Goal: Task Accomplishment & Management: Complete application form

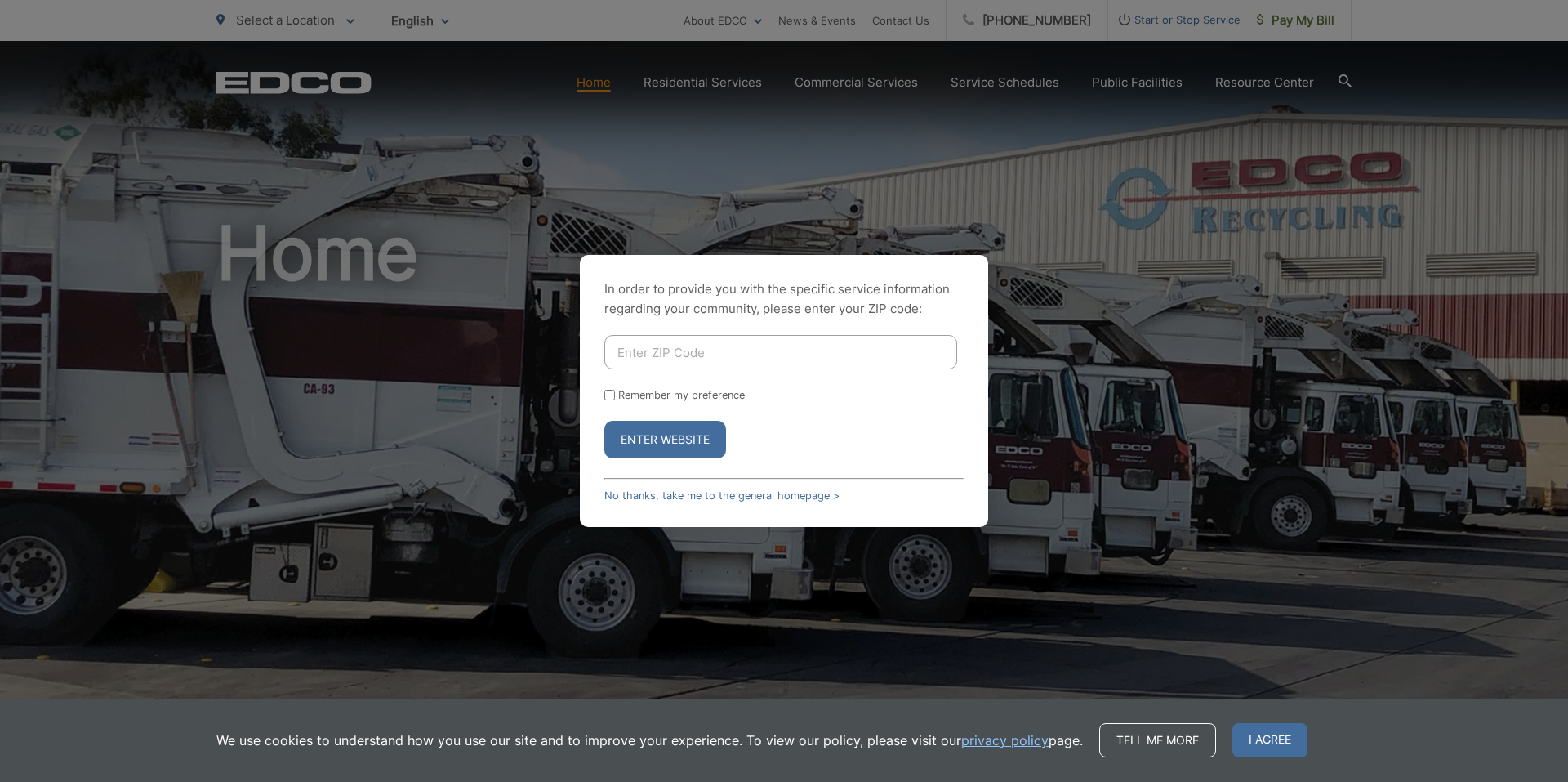
click at [732, 358] on input "Enter ZIP Code" at bounding box center [781, 352] width 353 height 34
type input "90620"
click at [980, 451] on div "In order to provide you with the specific service information regarding your co…" at bounding box center [783, 390] width 408 height 272
click at [691, 444] on button "Enter Website" at bounding box center [665, 440] width 122 height 38
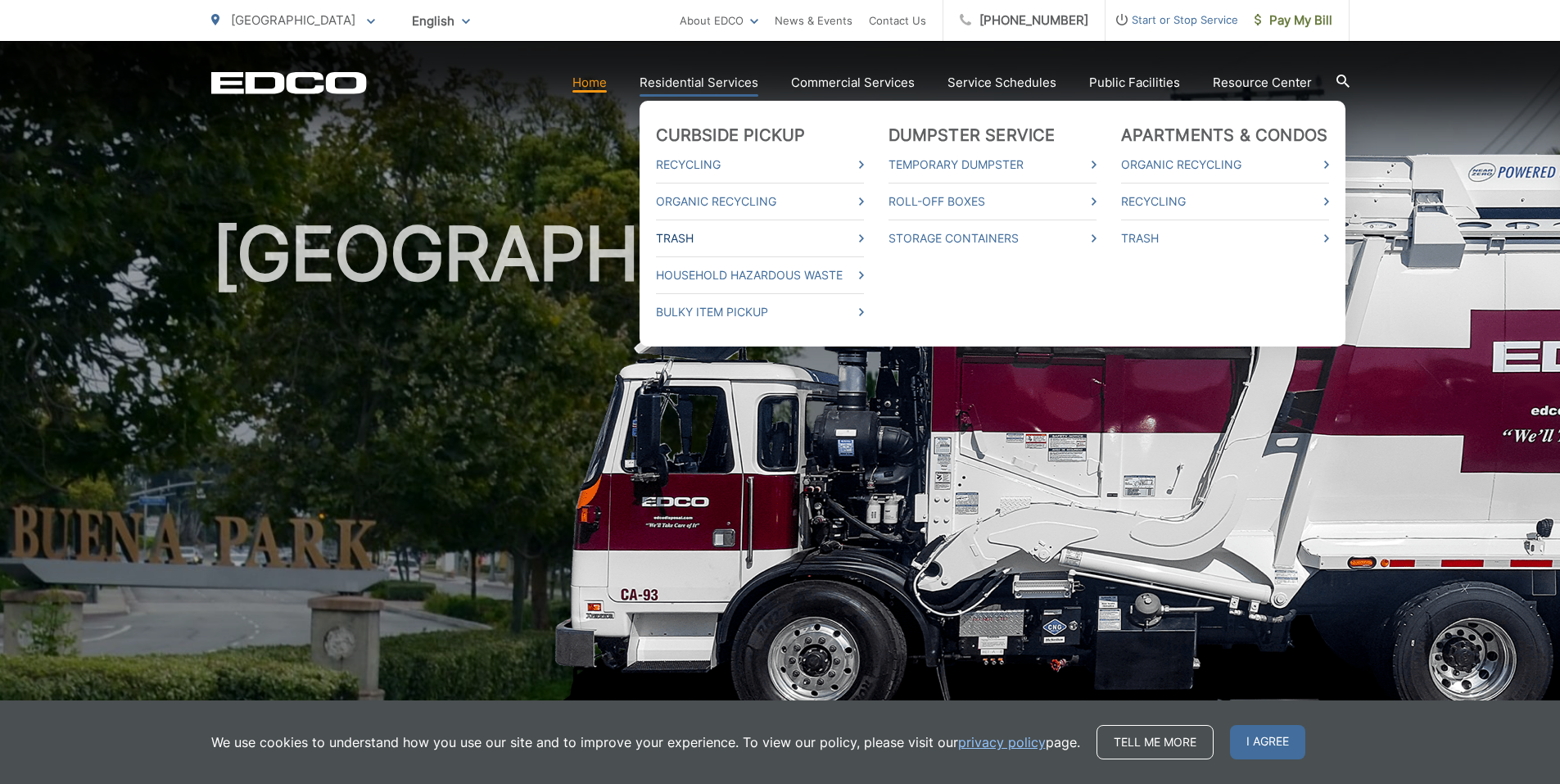
click at [753, 243] on link "Trash" at bounding box center [760, 238] width 208 height 20
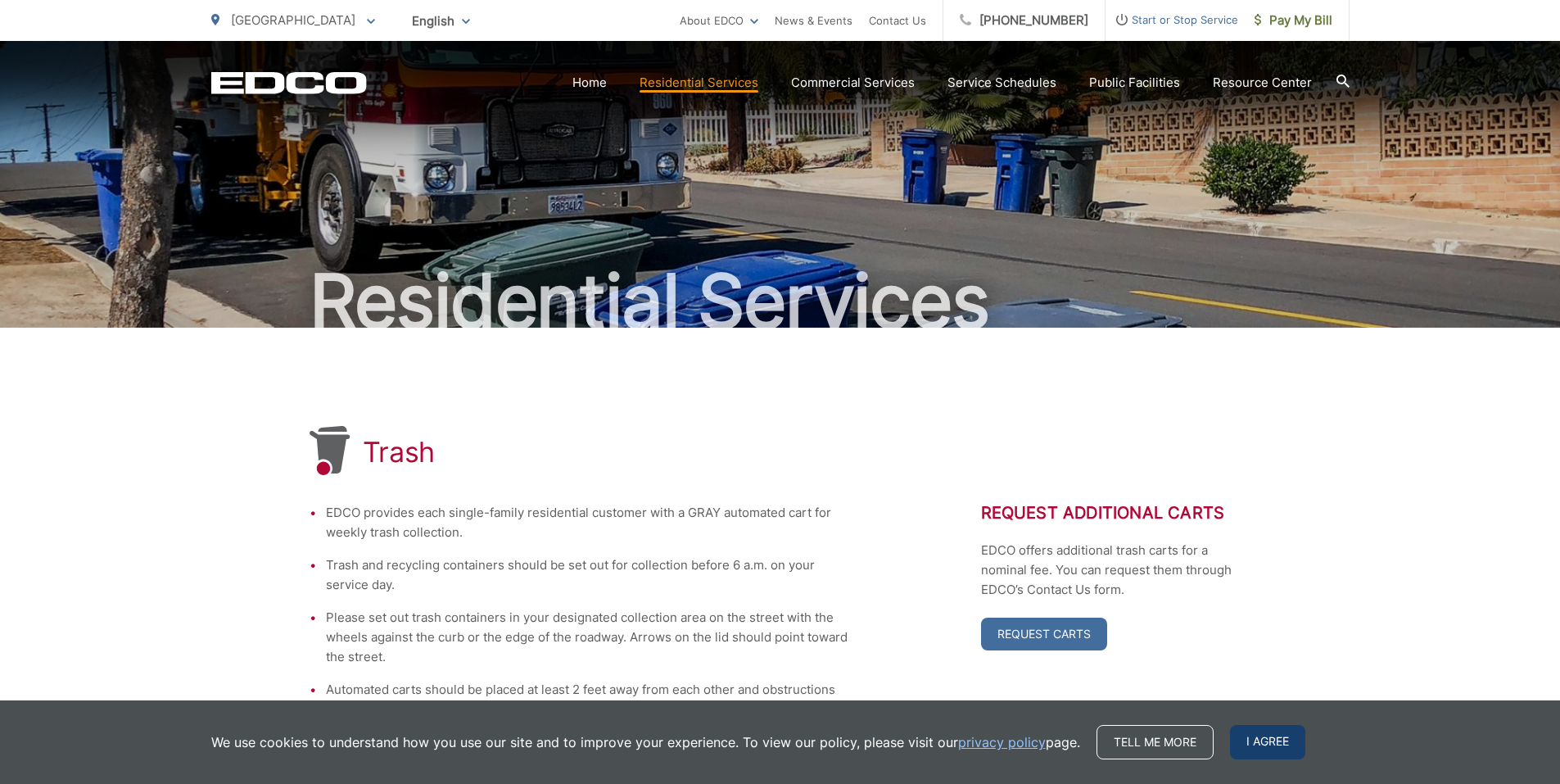
click at [1277, 744] on span "I agree" at bounding box center [1267, 742] width 75 height 34
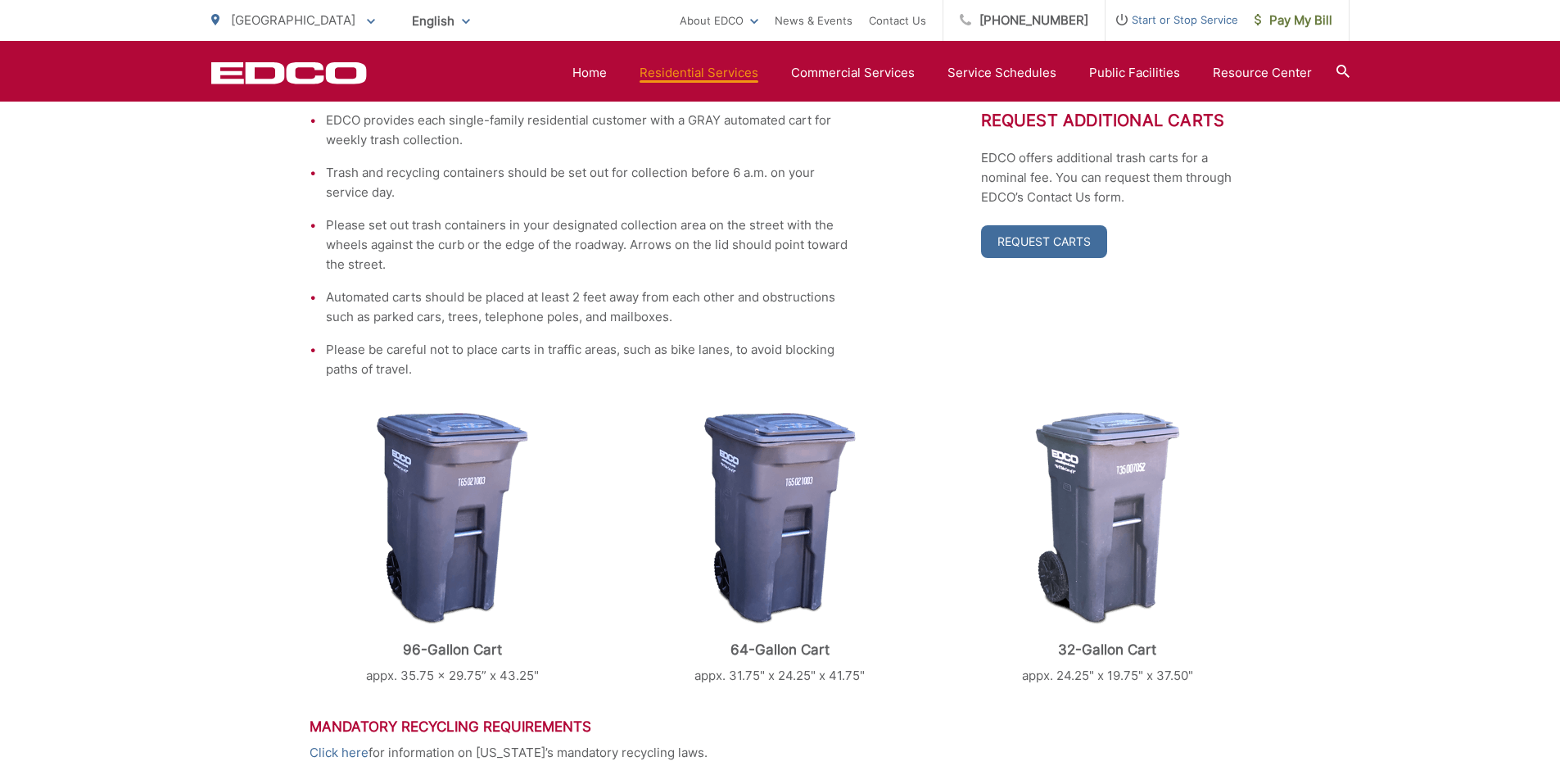
scroll to position [391, 0]
click at [1066, 251] on link "Request Carts" at bounding box center [1044, 242] width 126 height 33
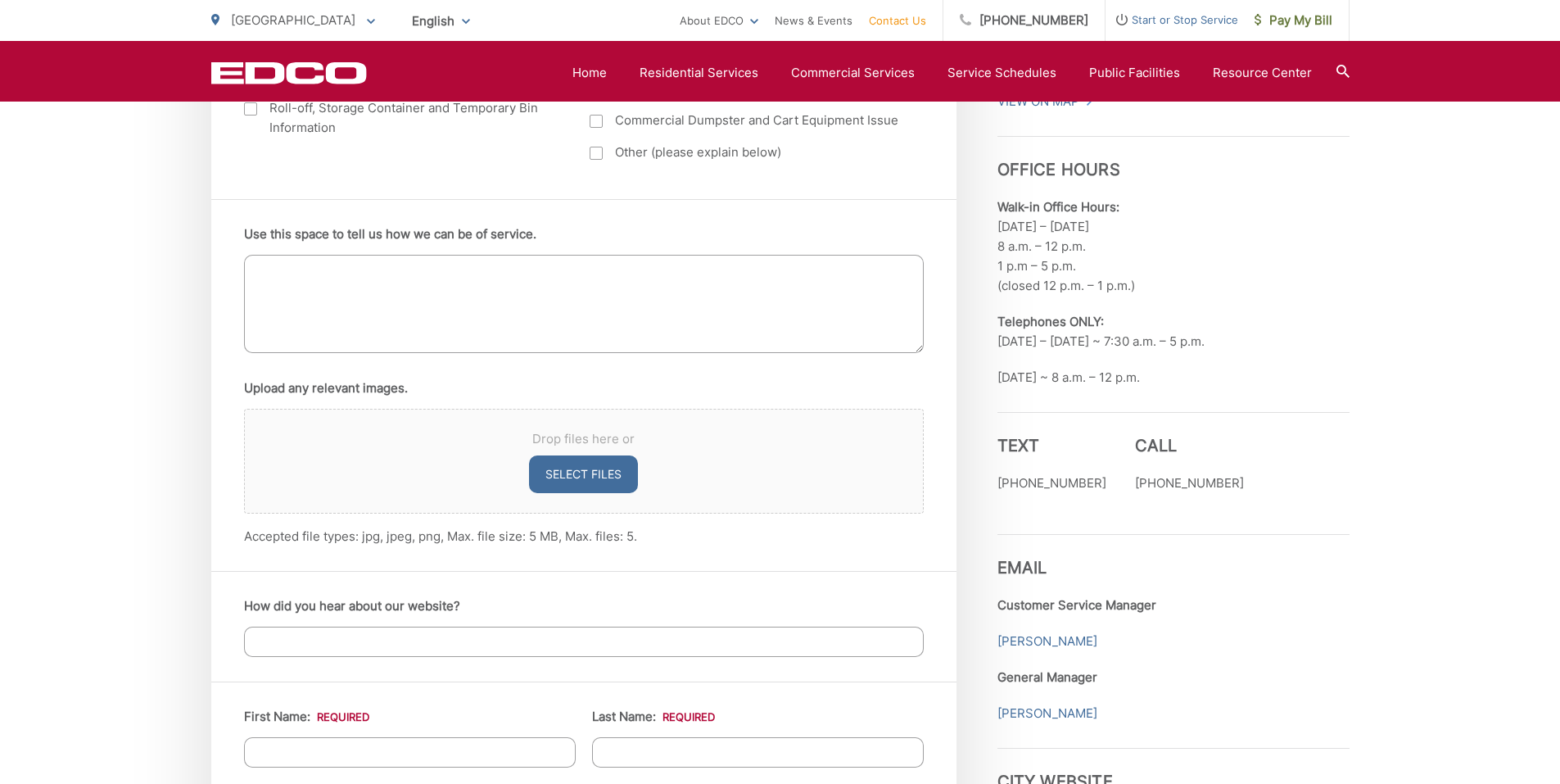
scroll to position [694, 0]
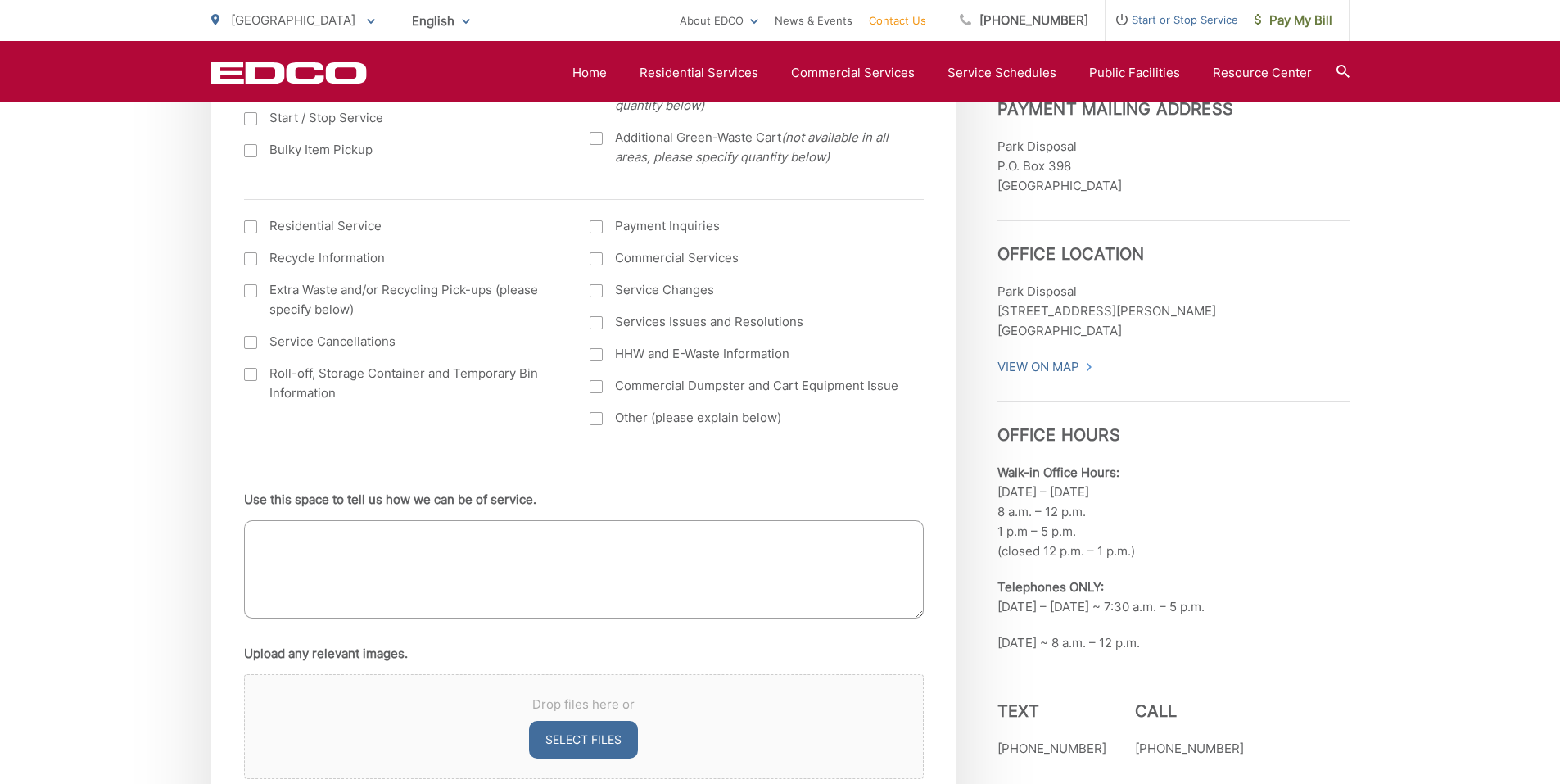
drag, startPoint x: 1227, startPoint y: 489, endPoint x: 1247, endPoint y: 482, distance: 21.5
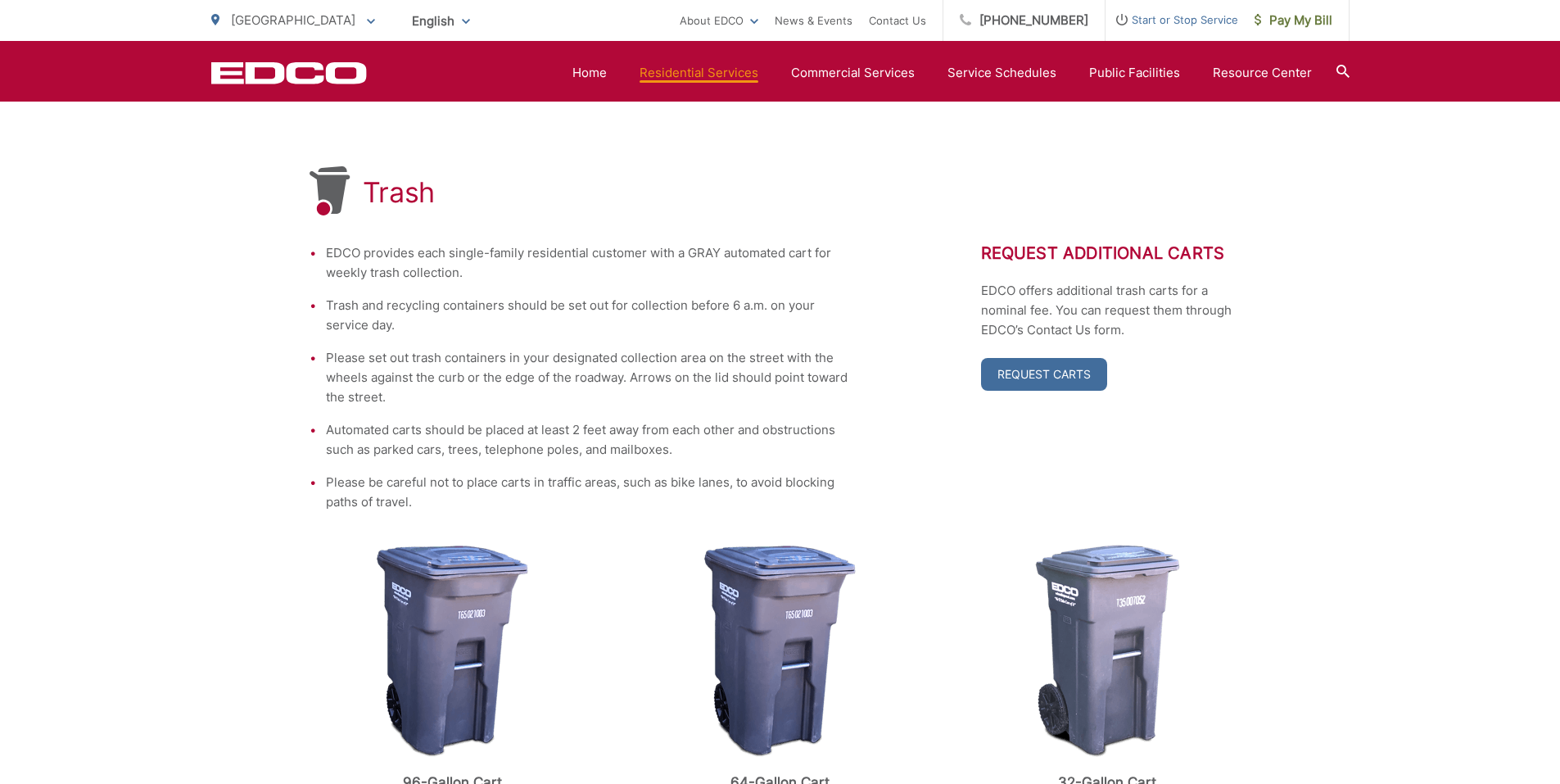
scroll to position [228, 0]
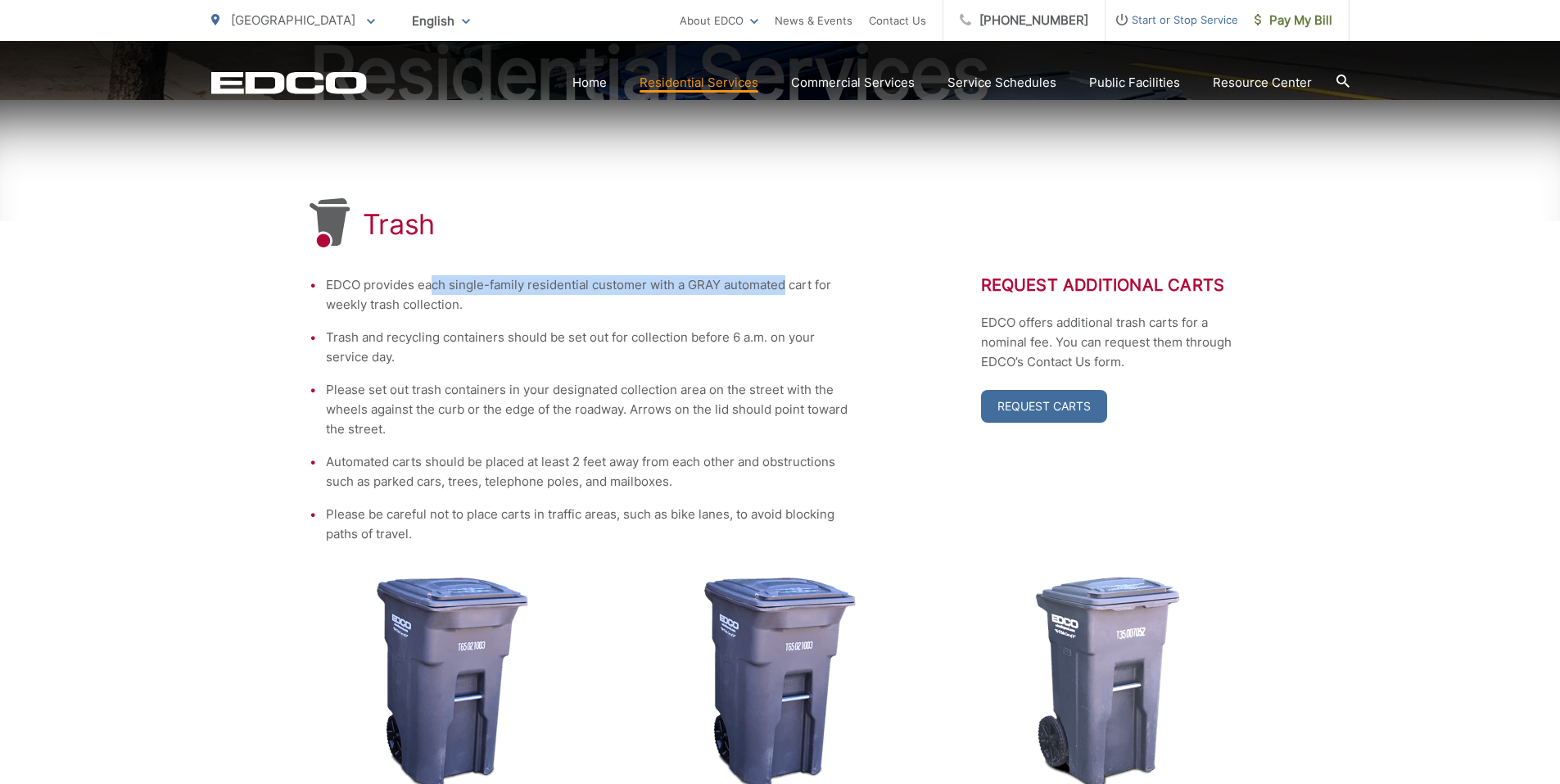
drag, startPoint x: 430, startPoint y: 287, endPoint x: 785, endPoint y: 287, distance: 355.4
click at [785, 287] on li "EDCO provides each single-family residential customer with a GRAY automated car…" at bounding box center [588, 294] width 524 height 39
click at [432, 288] on li "EDCO provides each single-family residential customer with a GRAY automated car…" at bounding box center [588, 294] width 524 height 39
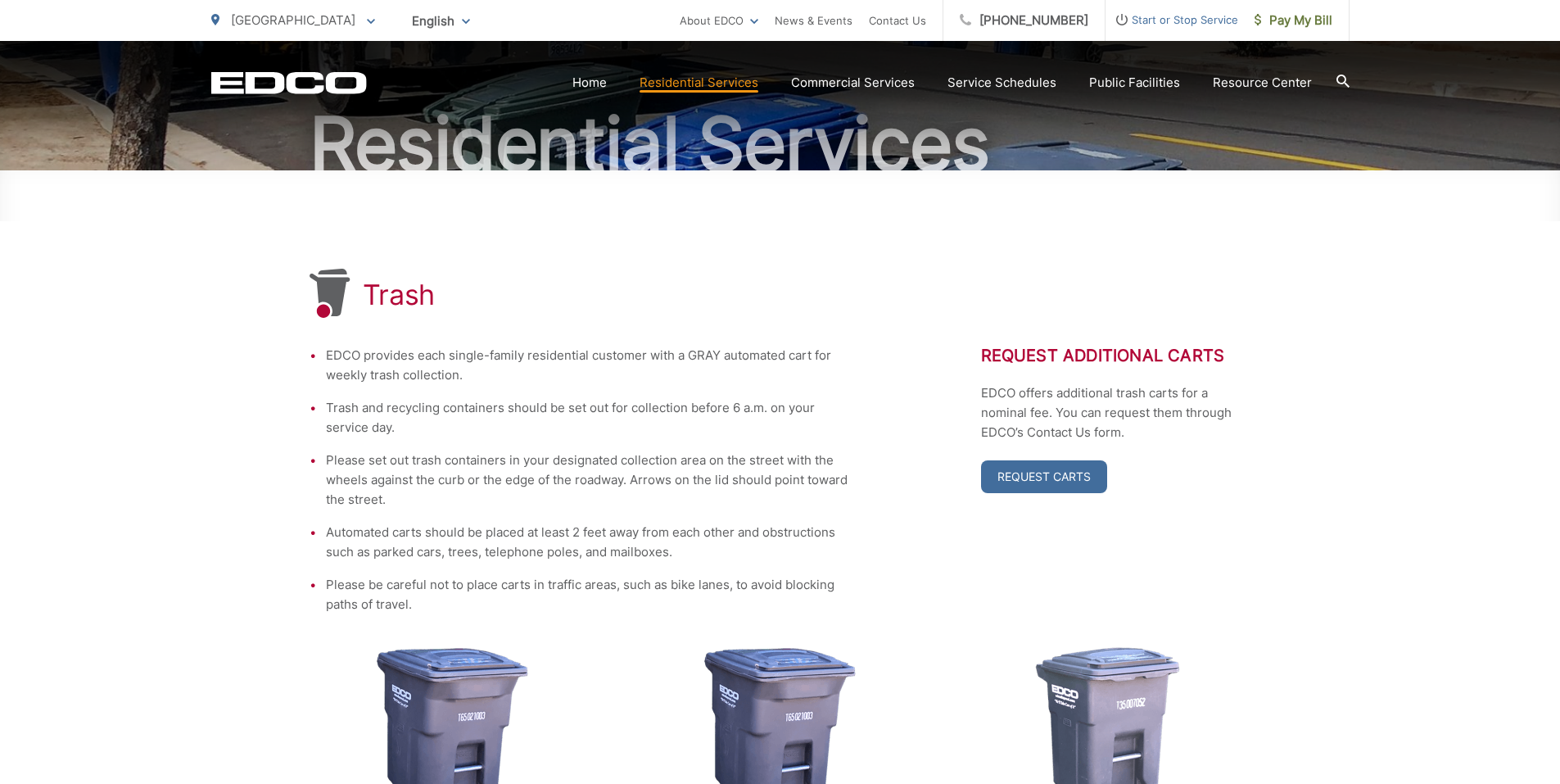
scroll to position [164, 0]
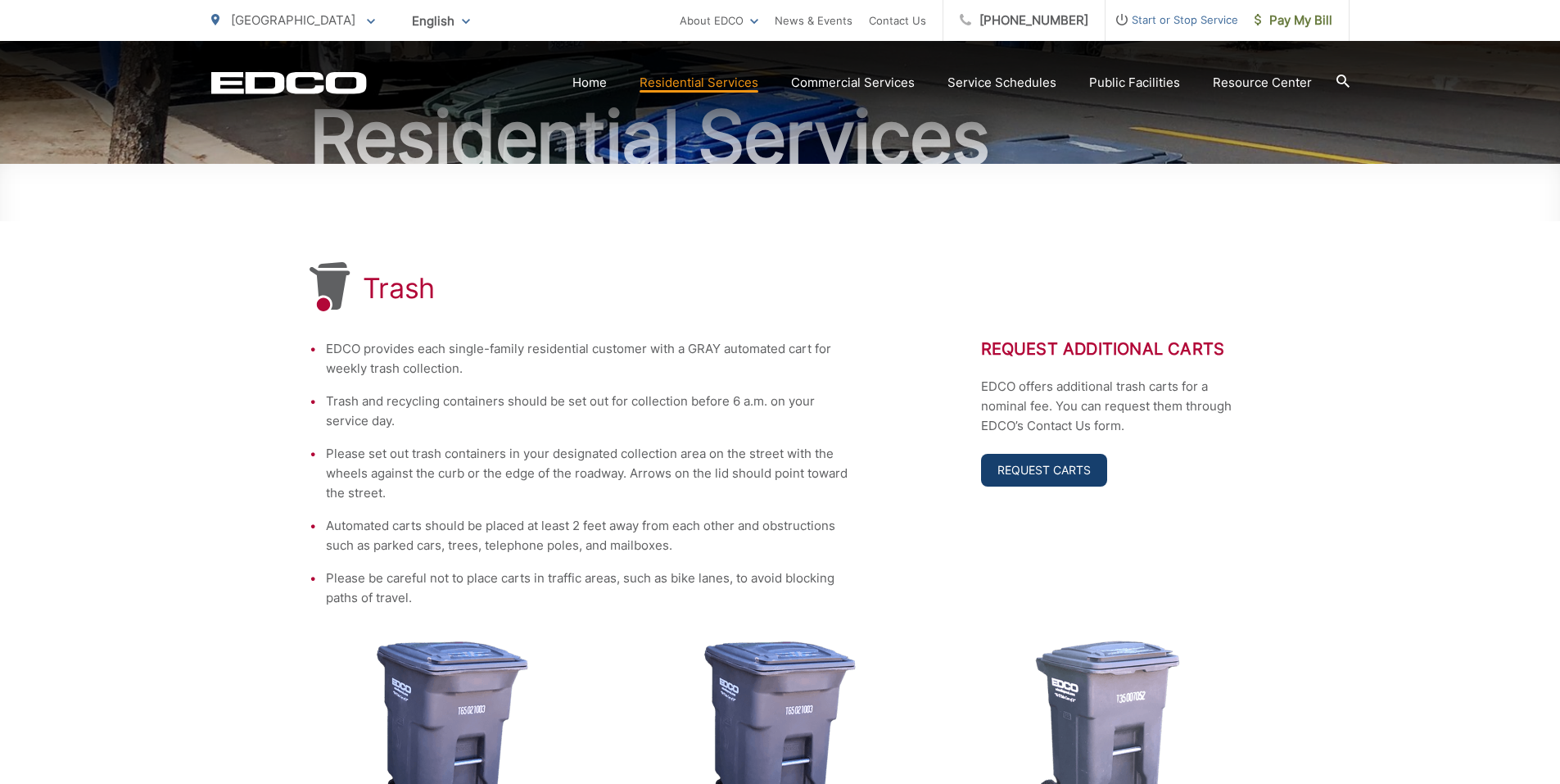
click at [1033, 463] on link "Request Carts" at bounding box center [1044, 470] width 126 height 33
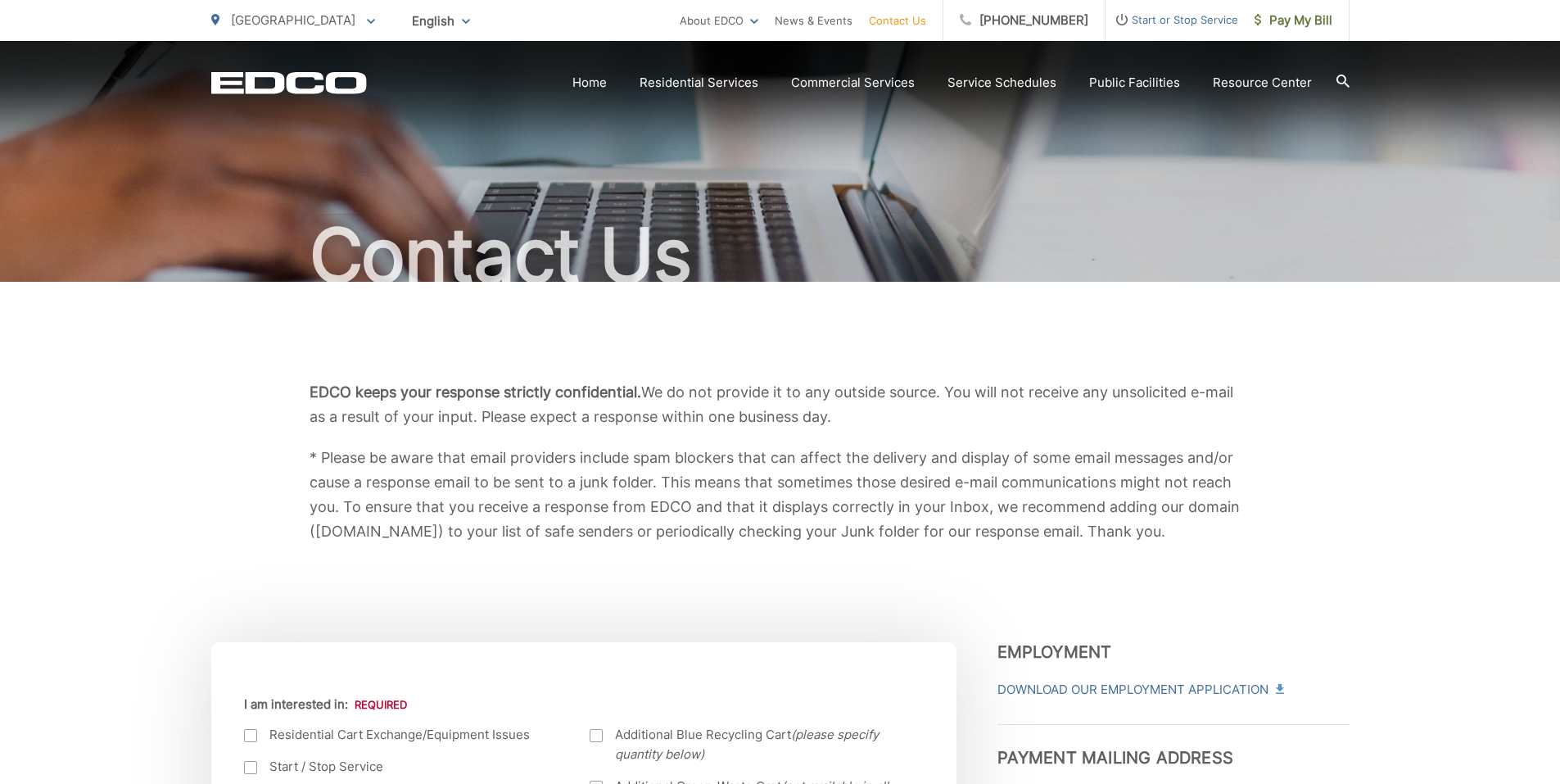
scroll to position [246, 0]
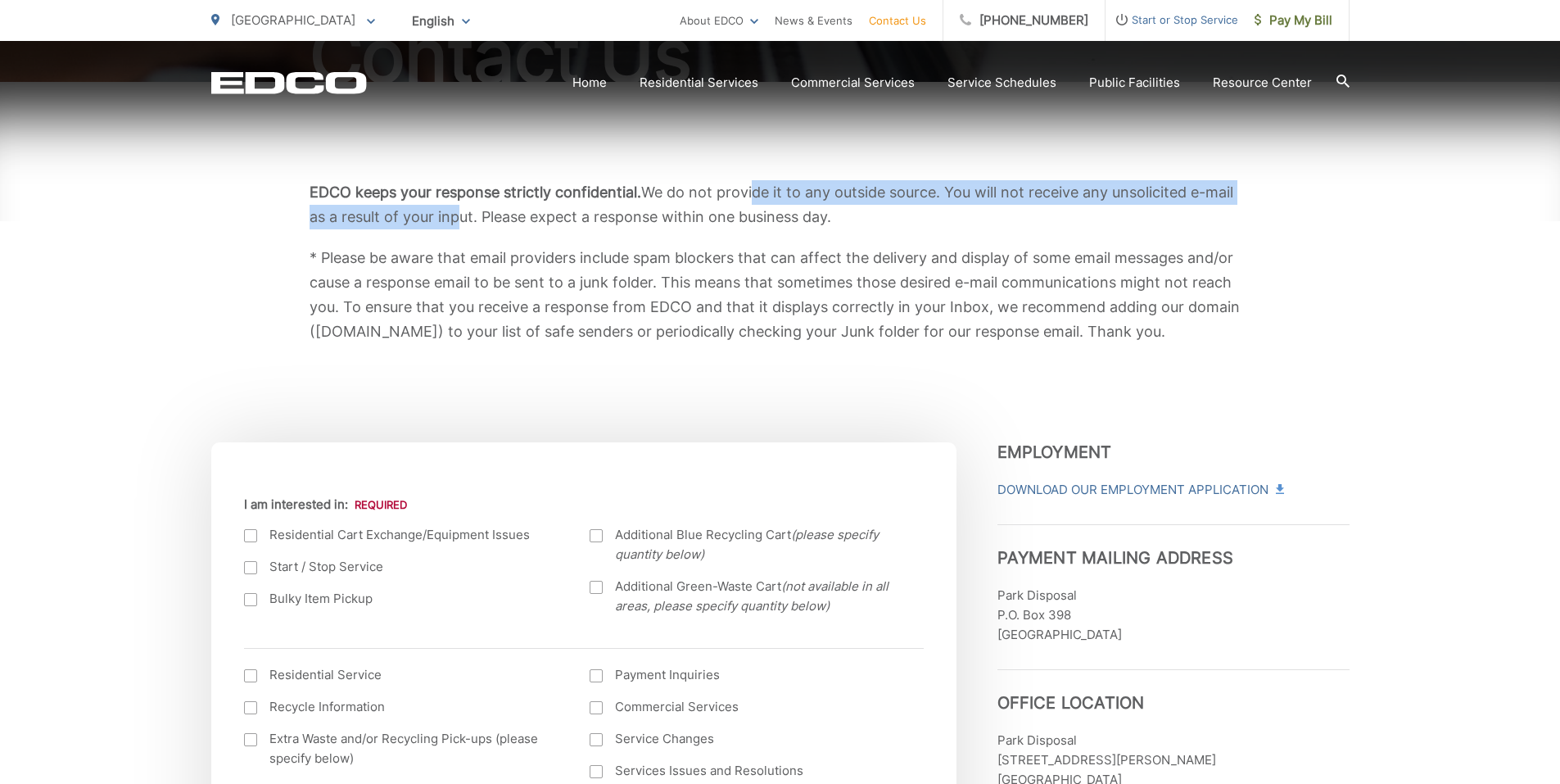
drag, startPoint x: 456, startPoint y: 206, endPoint x: 753, endPoint y: 198, distance: 296.5
click at [753, 198] on p "EDCO keeps your response strictly confidential. We do not provide it to any out…" at bounding box center [781, 204] width 942 height 49
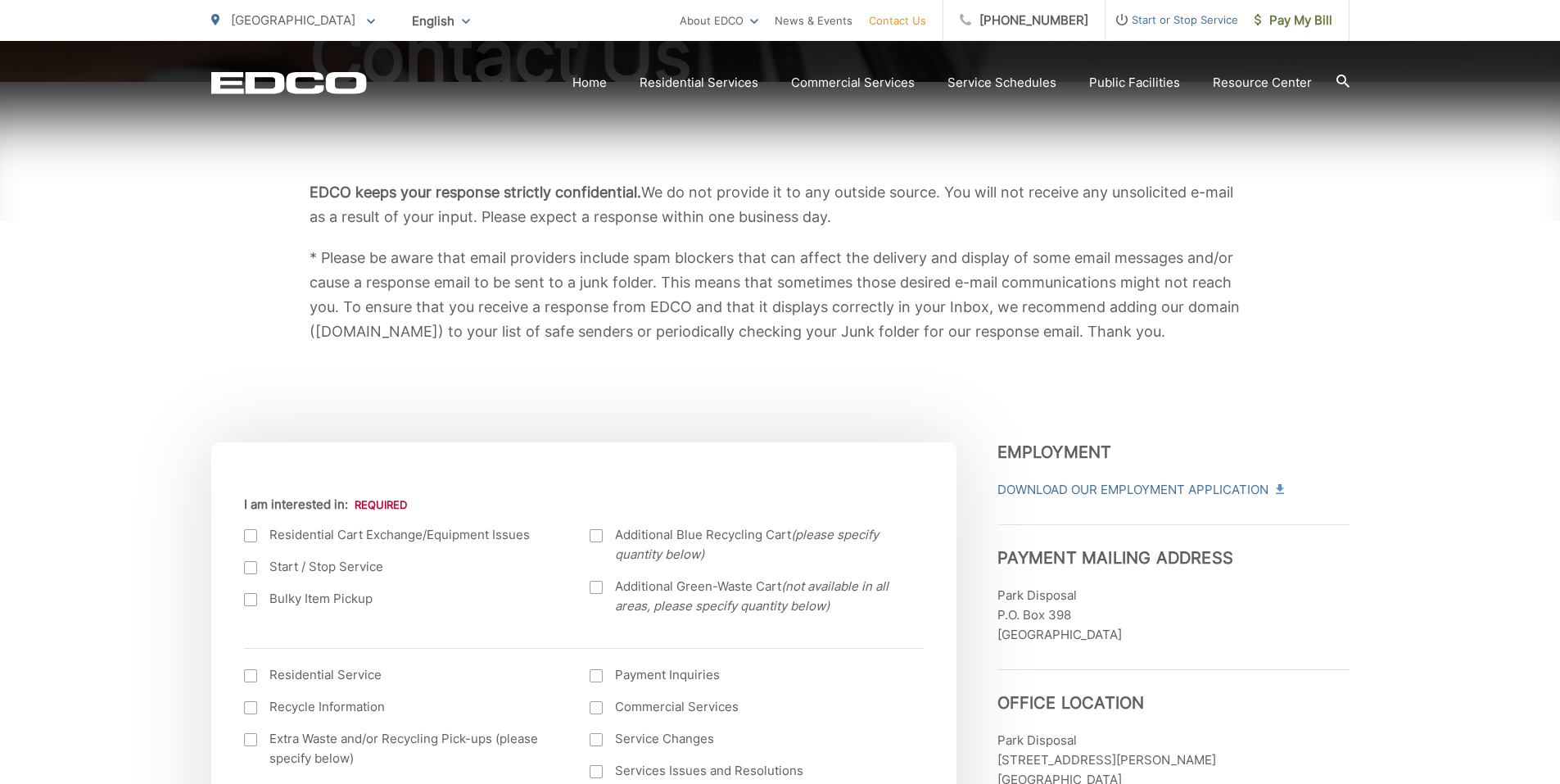
drag, startPoint x: 753, startPoint y: 198, endPoint x: 810, endPoint y: 309, distance: 124.5
click at [810, 309] on p "* Please be aware that email providers include spam blockers that can affect th…" at bounding box center [781, 295] width 942 height 98
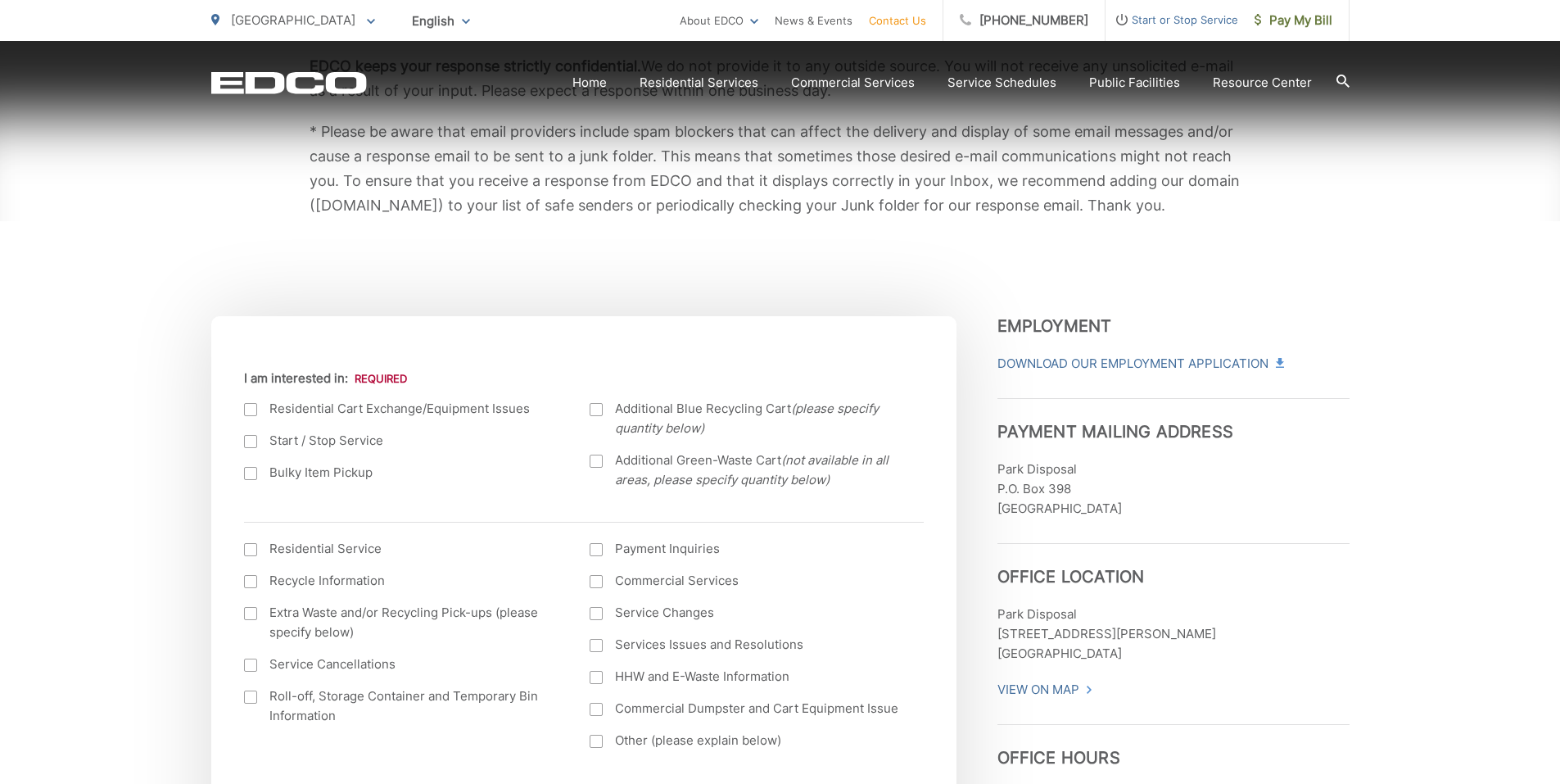
scroll to position [409, 0]
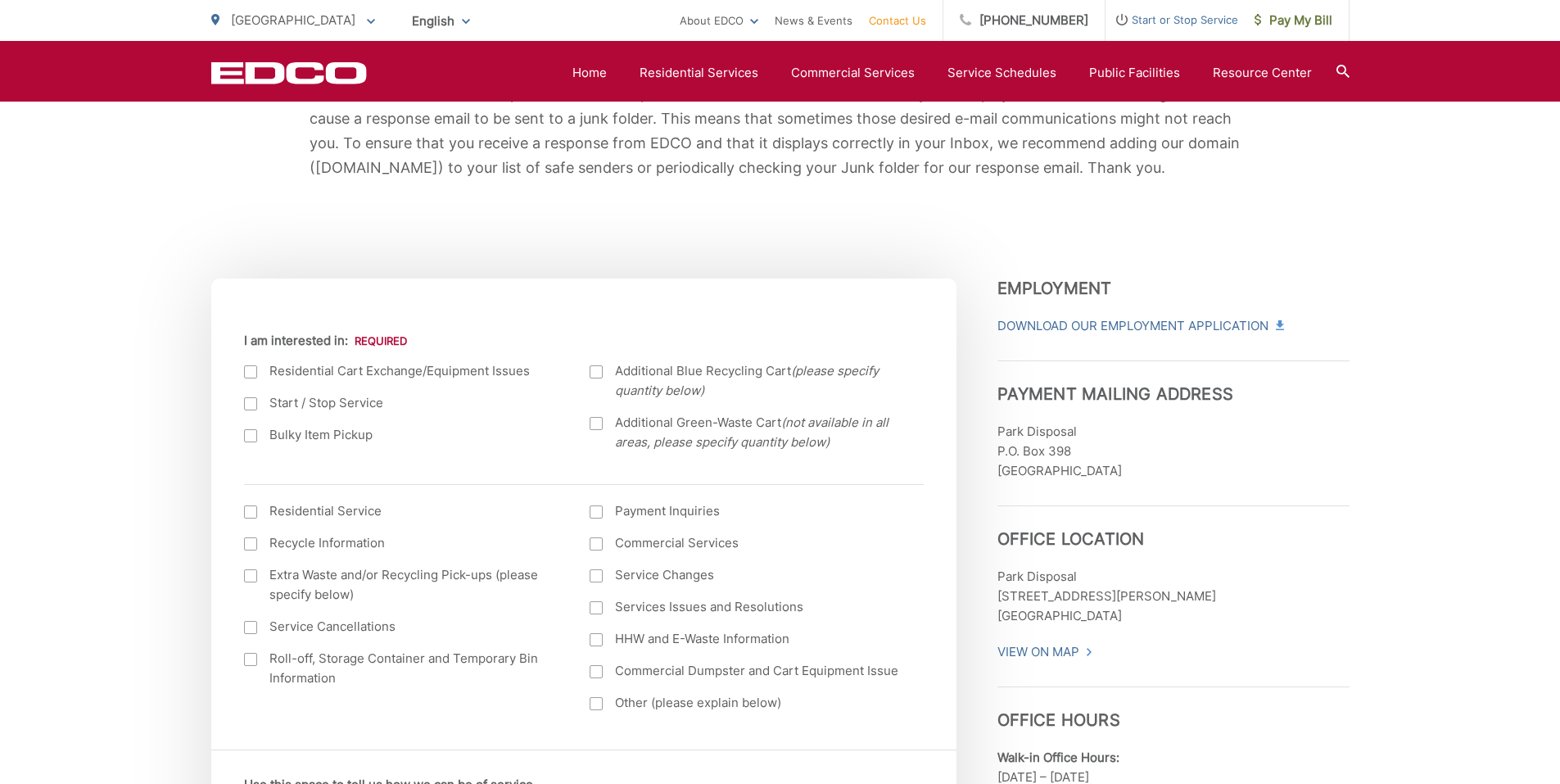
click at [602, 368] on div at bounding box center [596, 371] width 13 height 13
click at [0, 0] on input "Additional Blue Recycling Cart (please specify quantity below)" at bounding box center [0, 0] width 0 height 0
click at [602, 368] on div at bounding box center [596, 371] width 13 height 13
click at [0, 0] on input "Additional Blue Recycling Cart (please specify quantity below)" at bounding box center [0, 0] width 0 height 0
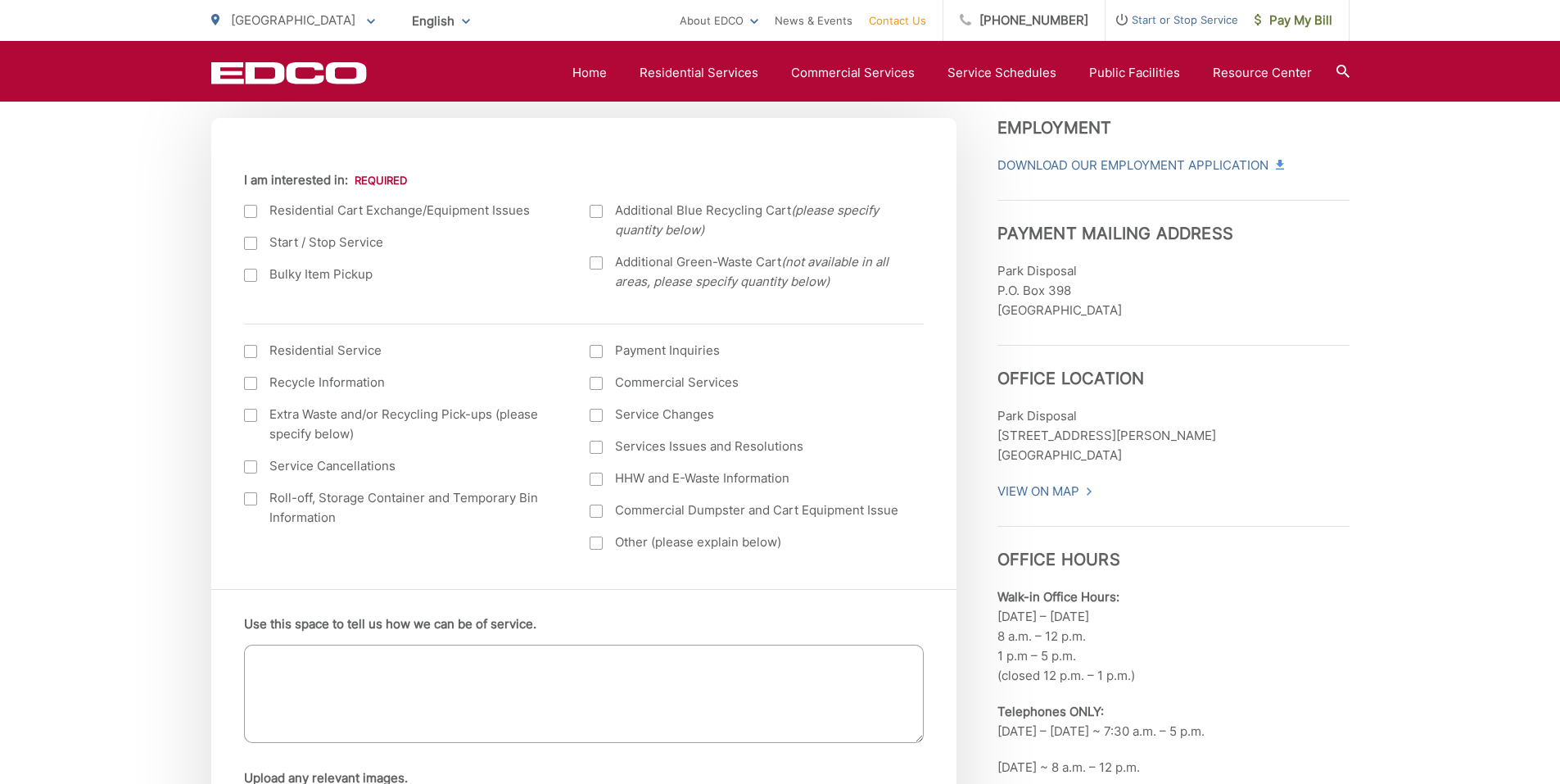
scroll to position [573, 0]
click at [657, 545] on label "Other (please explain below)" at bounding box center [747, 539] width 314 height 20
click at [0, 0] on input "Other (please explain below)" at bounding box center [0, 0] width 0 height 0
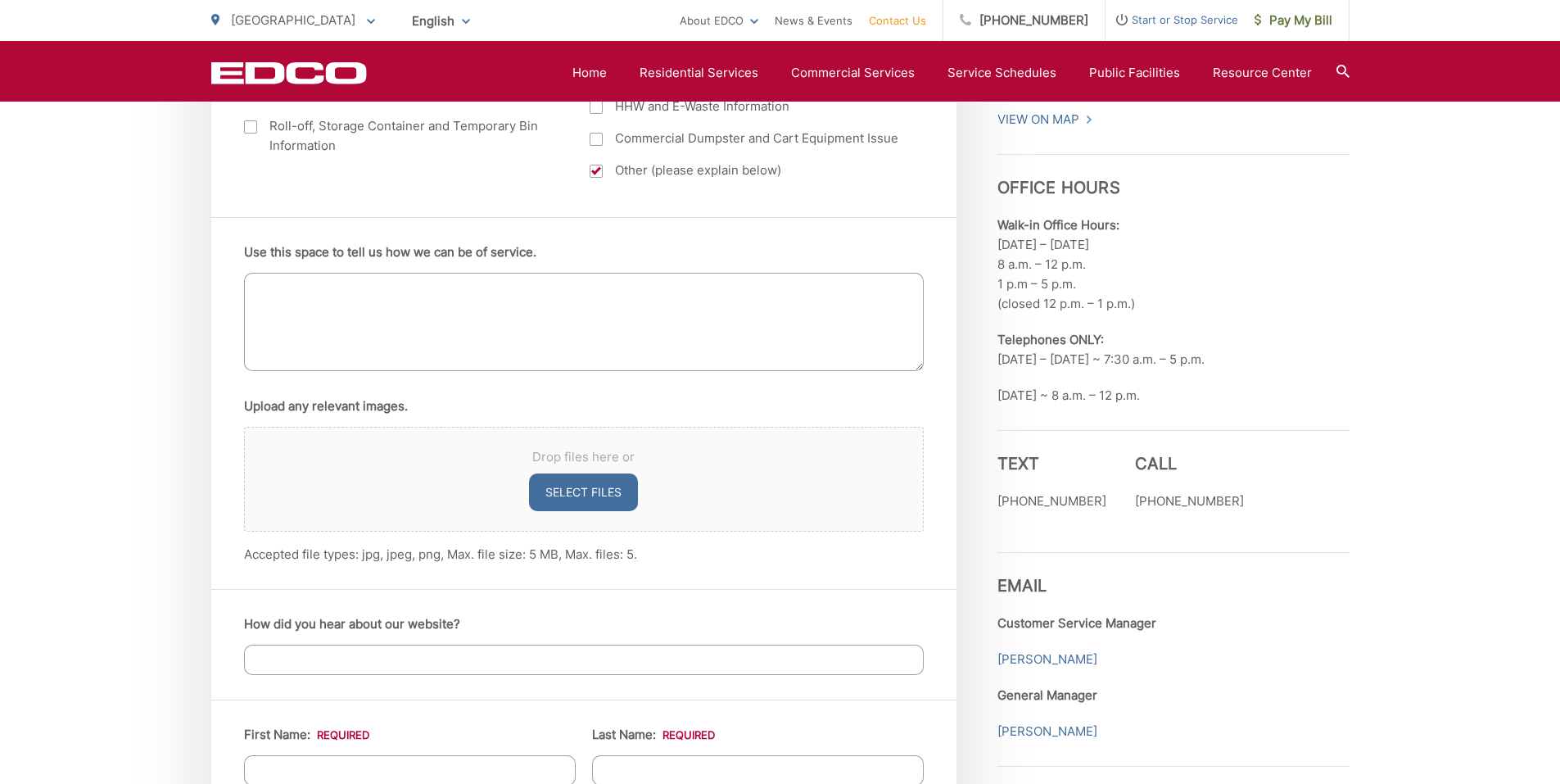
scroll to position [737, 0]
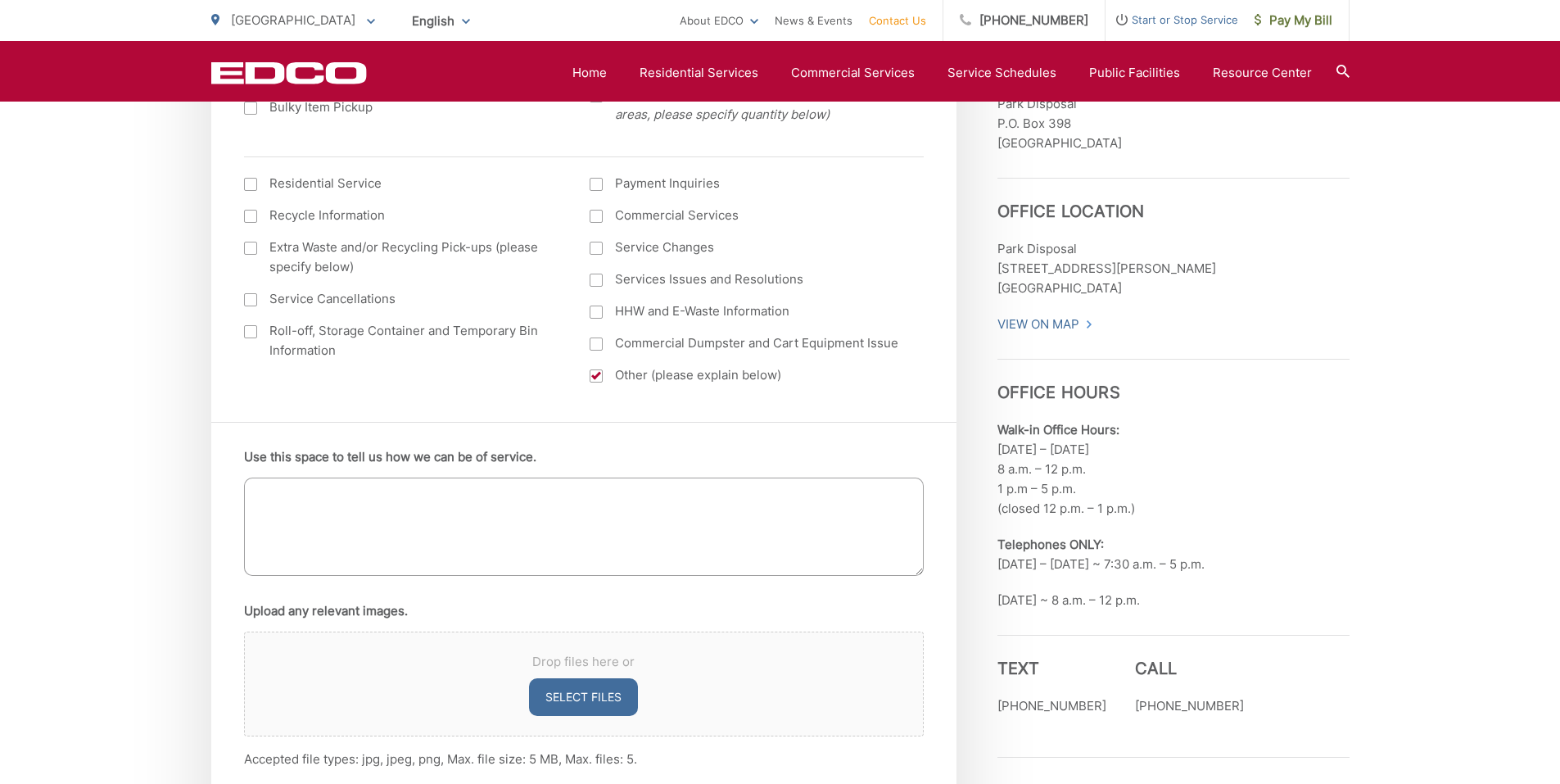
click at [391, 502] on textarea "Use this space to tell us how we can be of service." at bounding box center [584, 526] width 680 height 98
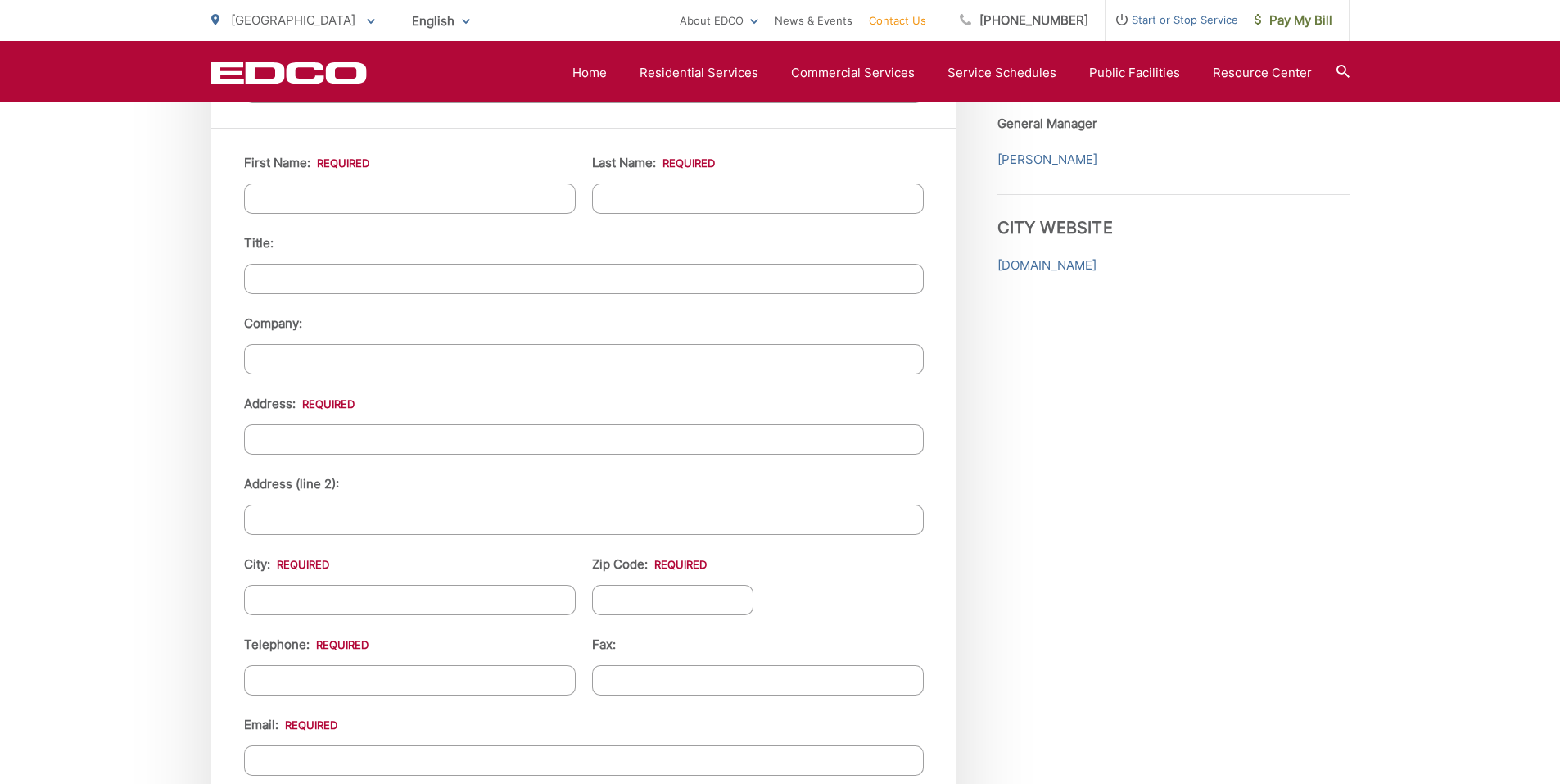
scroll to position [1022, 0]
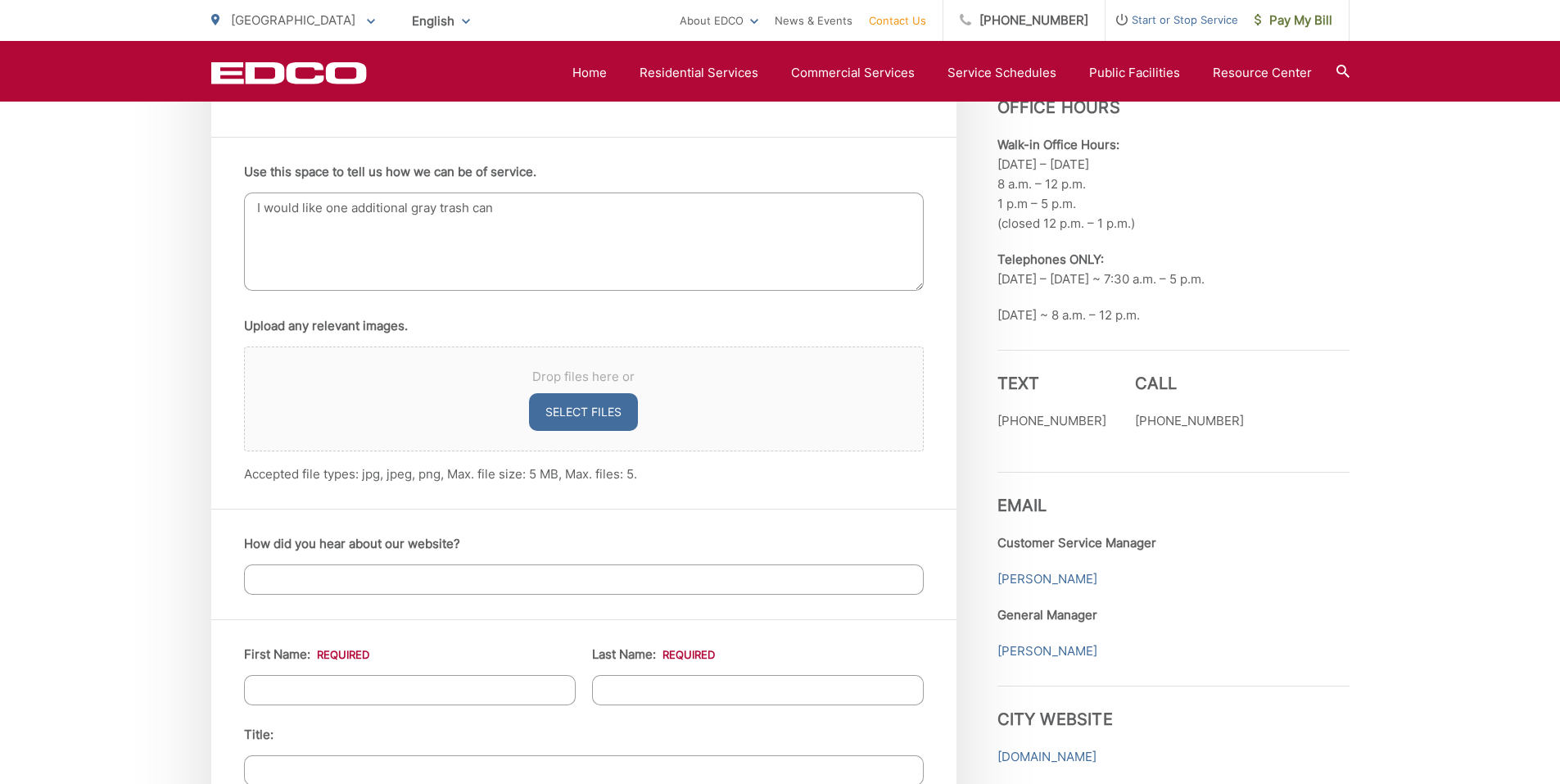
click at [409, 208] on textarea "I would like one additional gray trash can" at bounding box center [584, 241] width 680 height 98
click at [605, 225] on textarea "I would like one additional 64-gallon gray trash can" at bounding box center [584, 241] width 680 height 98
type textarea "I would like one additional 64-gallon gray trash can."
click at [504, 324] on li "Upload any relevant images. Drop files here or Select files Accepted file types…" at bounding box center [584, 400] width 680 height 168
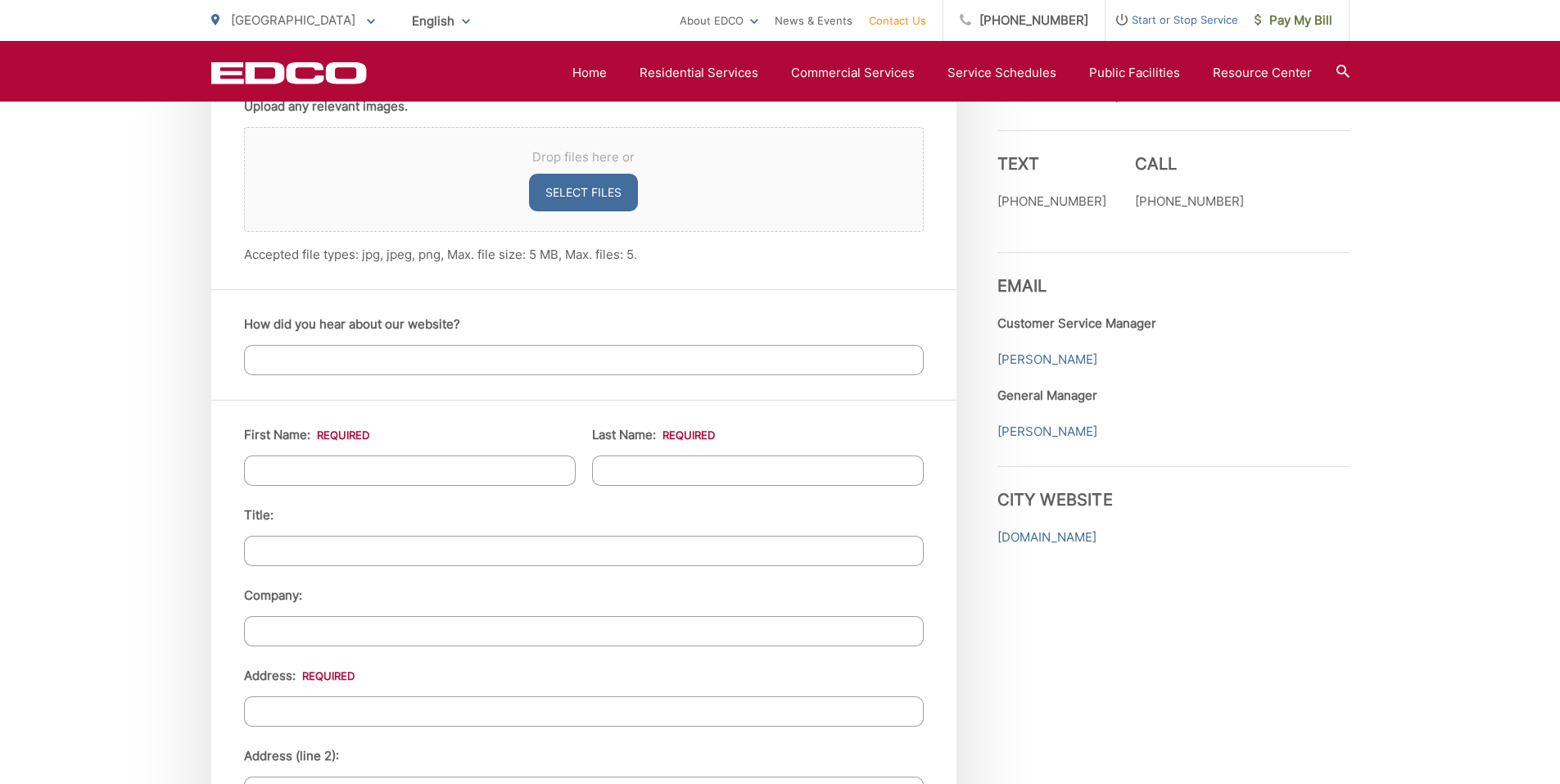
scroll to position [1431, 0]
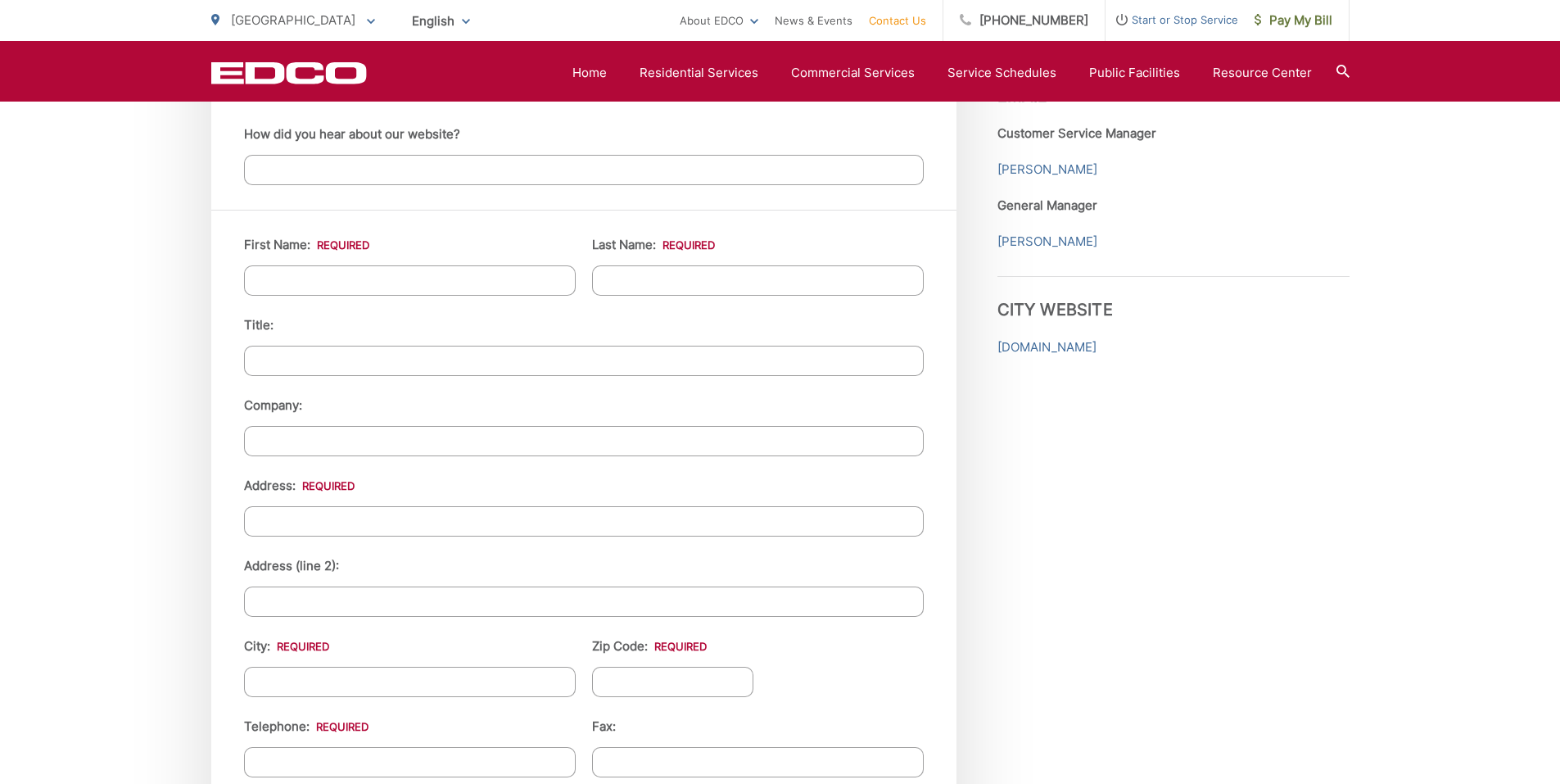
click at [333, 288] on input "First Name: *" at bounding box center [410, 280] width 332 height 30
drag, startPoint x: 309, startPoint y: 278, endPoint x: 189, endPoint y: 270, distance: 119.8
click at [194, 271] on div "EDCO keeps your response strictly confidential. We do not provide it to any out…" at bounding box center [780, 157] width 1560 height 2523
type input "Shailendra"
click at [673, 281] on input "Last Name: *" at bounding box center [758, 280] width 332 height 30
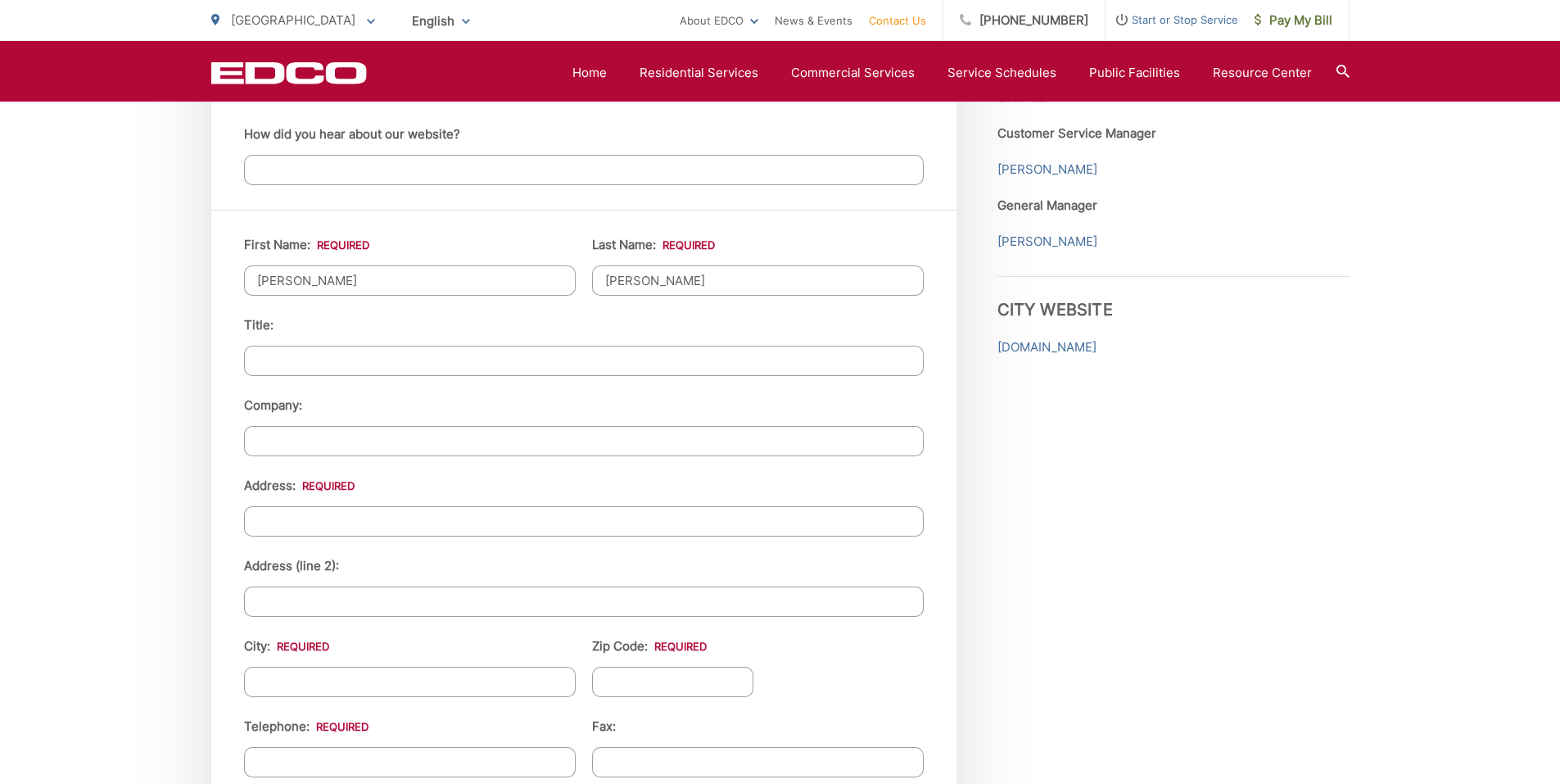
type input "Shrestha"
drag, startPoint x: 78, startPoint y: 418, endPoint x: 119, endPoint y: 427, distance: 41.8
click at [78, 418] on div "EDCO keeps your response strictly confidential. We do not provide it to any out…" at bounding box center [780, 157] width 1560 height 2523
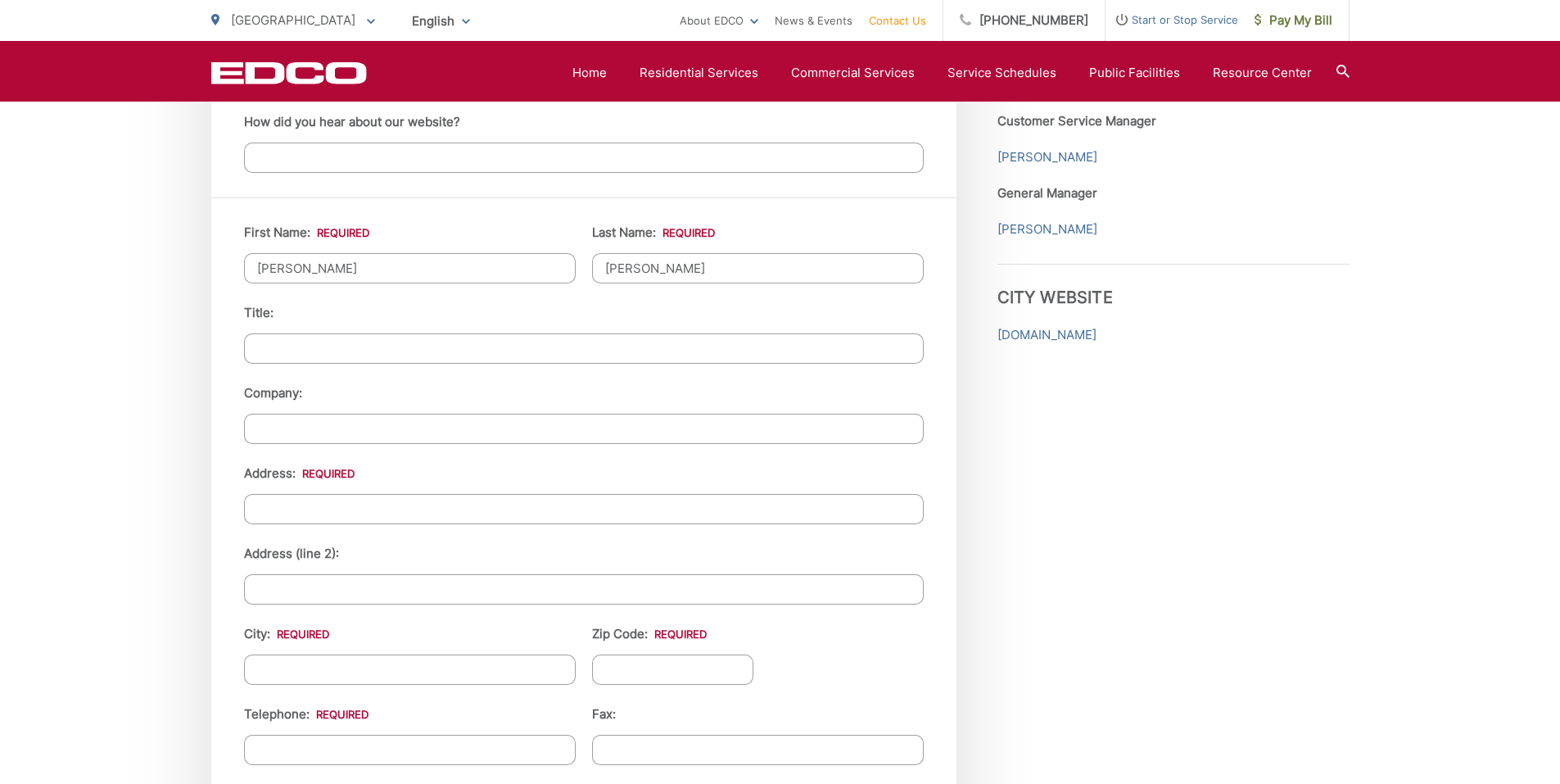
scroll to position [1513, 0]
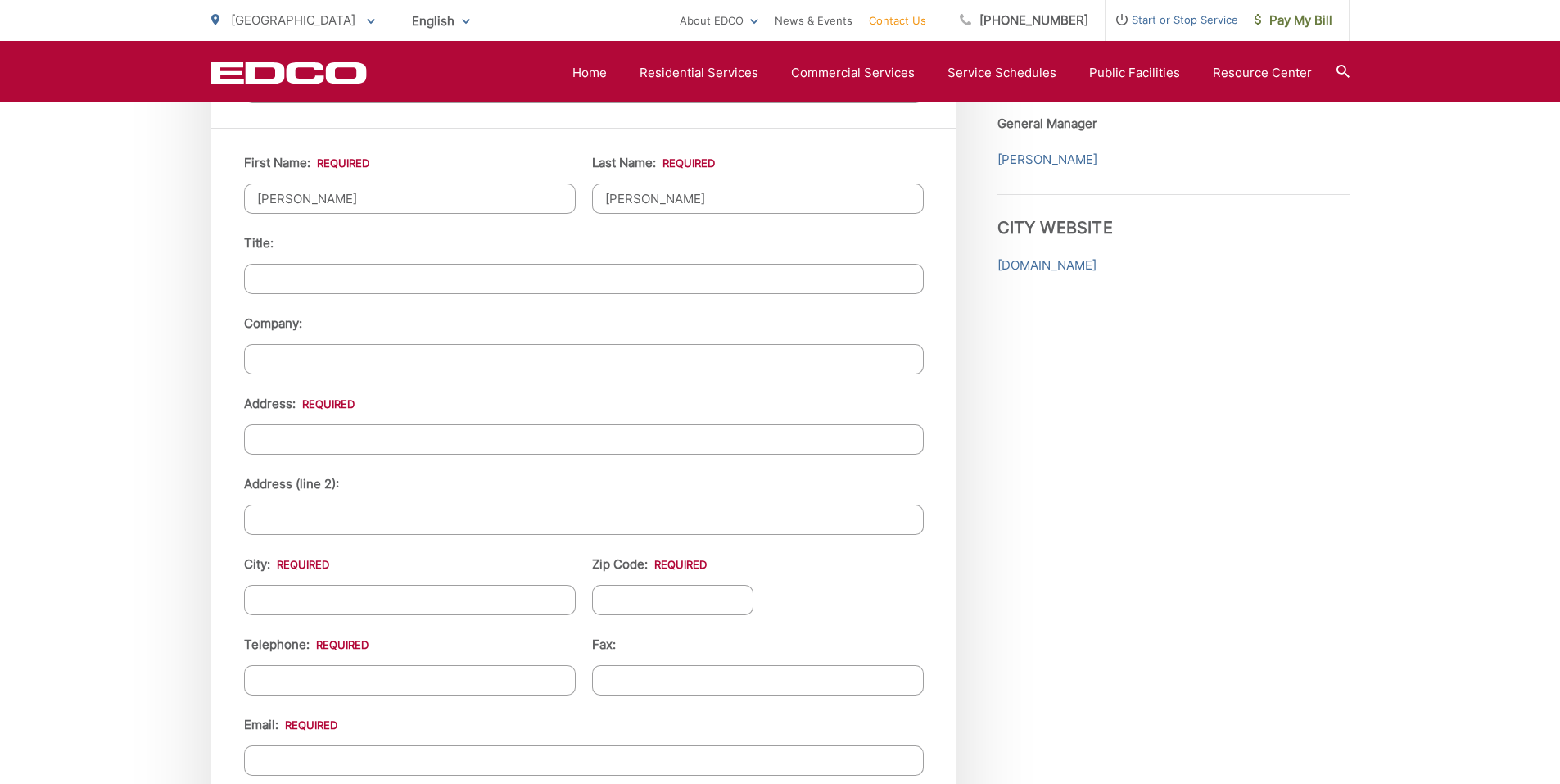
click at [340, 445] on input "Address: *" at bounding box center [584, 439] width 680 height 30
type input "10031 Barbara Cir"
click at [116, 400] on div "EDCO keeps your response strictly confidential. We do not provide it to any out…" at bounding box center [780, 75] width 1560 height 2523
click at [331, 597] on input "City: *" at bounding box center [410, 600] width 332 height 30
type input "[GEOGRAPHIC_DATA]"
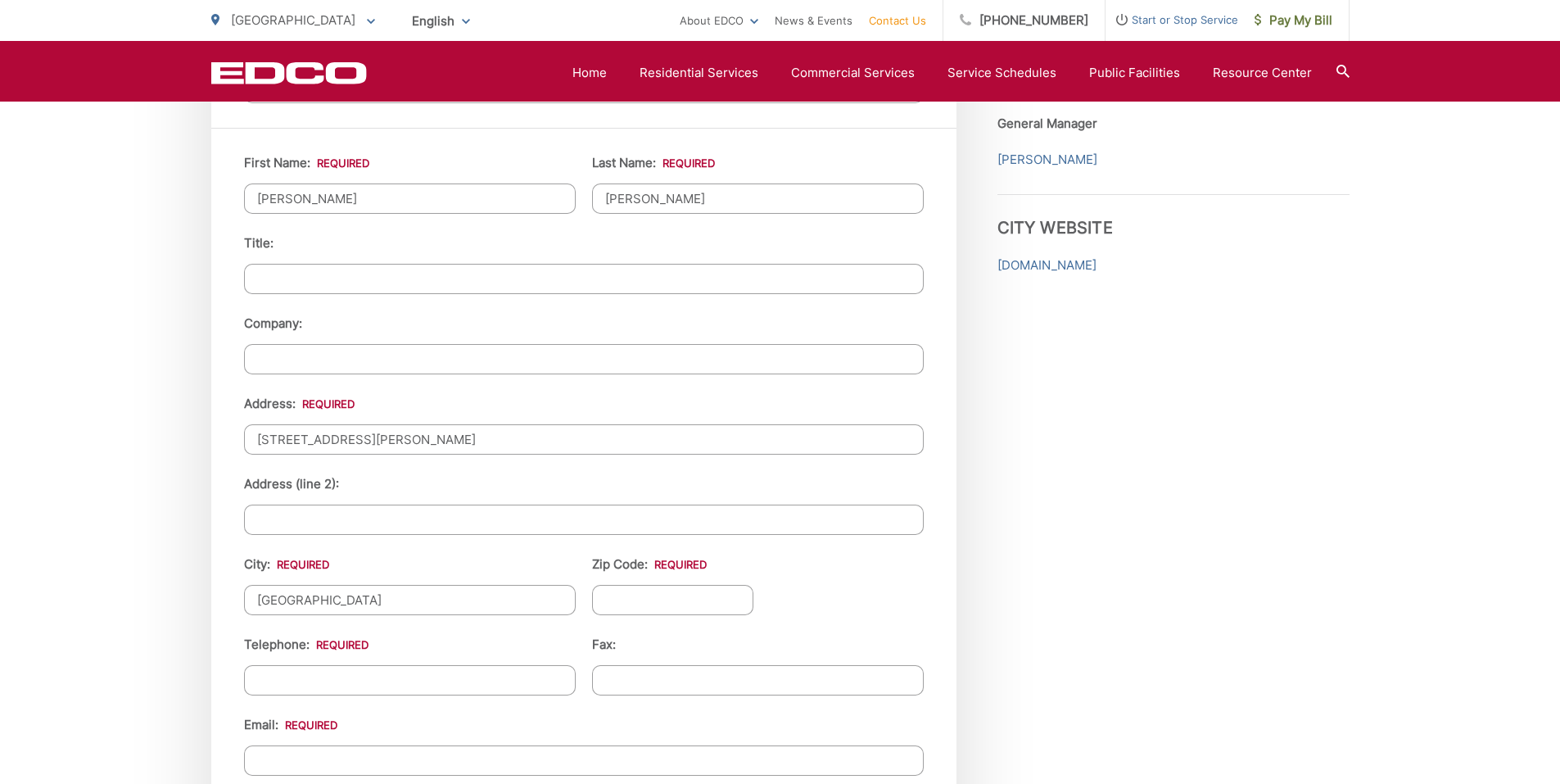
click at [653, 593] on input "Zip Code: *" at bounding box center [673, 600] width 162 height 30
type input "90620"
click at [1062, 642] on div "Employment Download Our Employment Application Payment Mailing Address Park Dis…" at bounding box center [1173, 207] width 352 height 2064
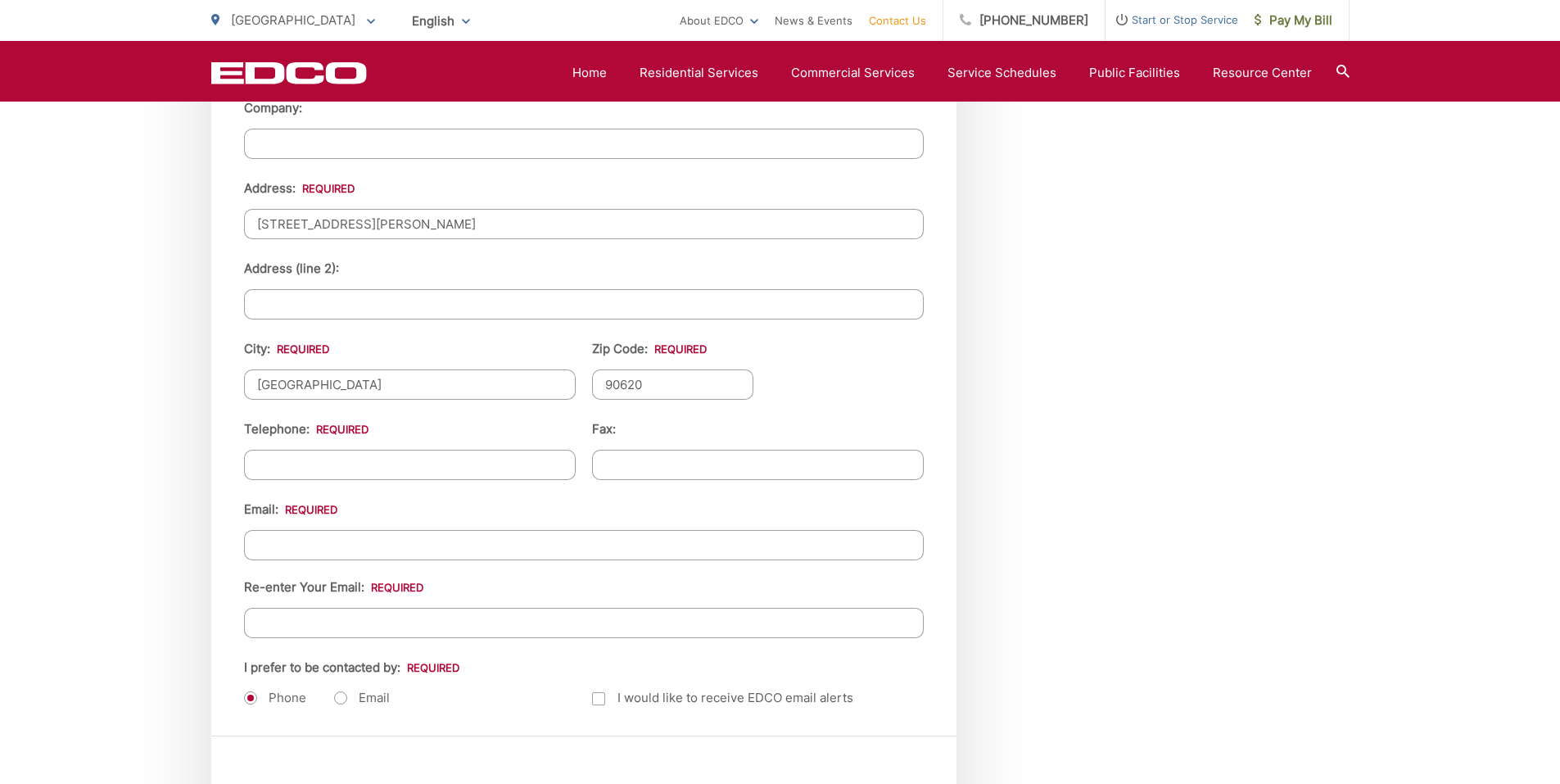
scroll to position [1759, 0]
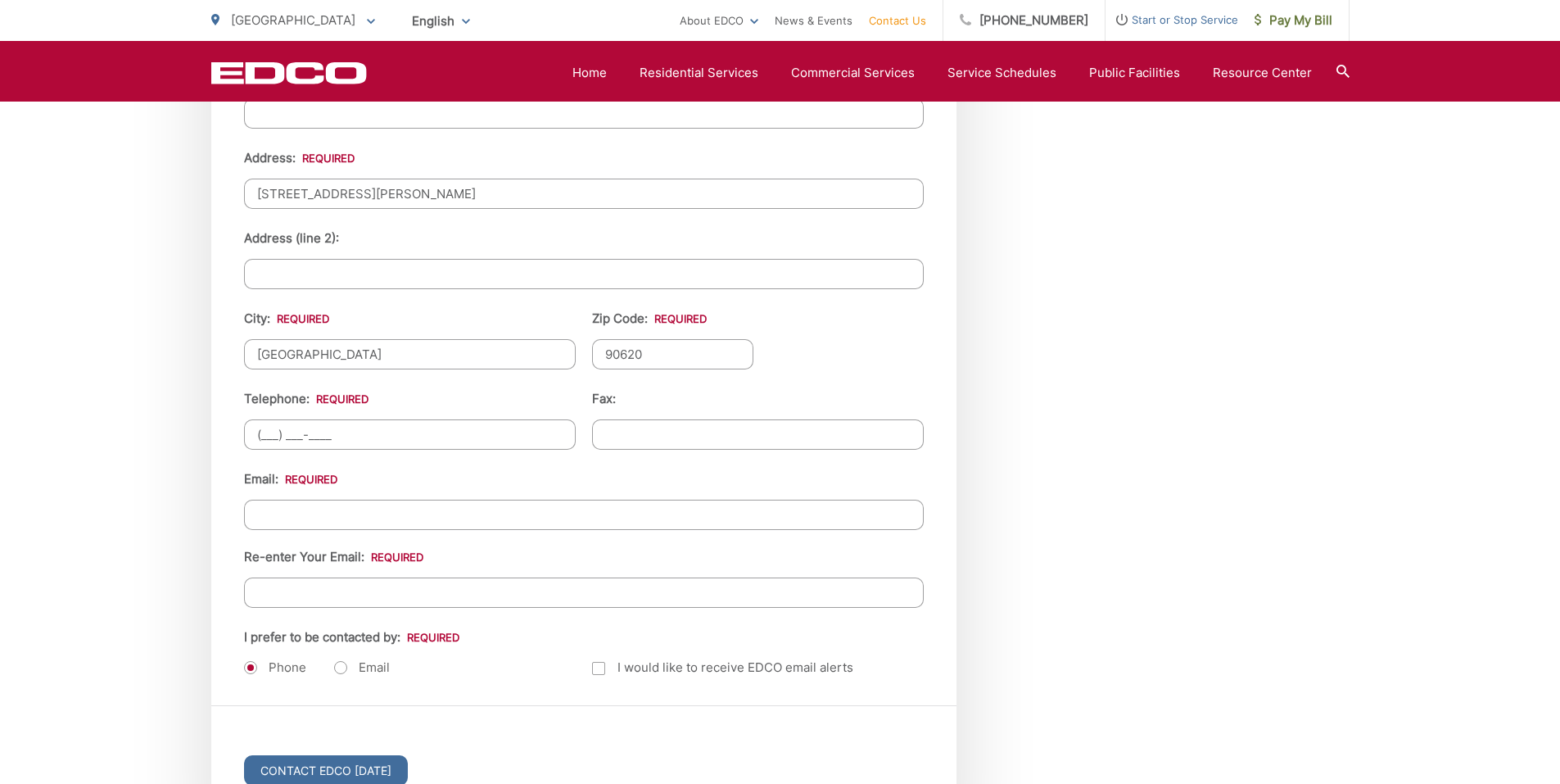
click at [387, 447] on input "(___) ___-____" at bounding box center [410, 434] width 332 height 30
click at [354, 430] on input "(___) ___-____" at bounding box center [410, 434] width 332 height 30
drag, startPoint x: 264, startPoint y: 431, endPoint x: 270, endPoint y: 443, distance: 13.9
click at [264, 431] on input "(___) ___-____" at bounding box center [410, 434] width 332 height 30
type input "(714) 588-7140"
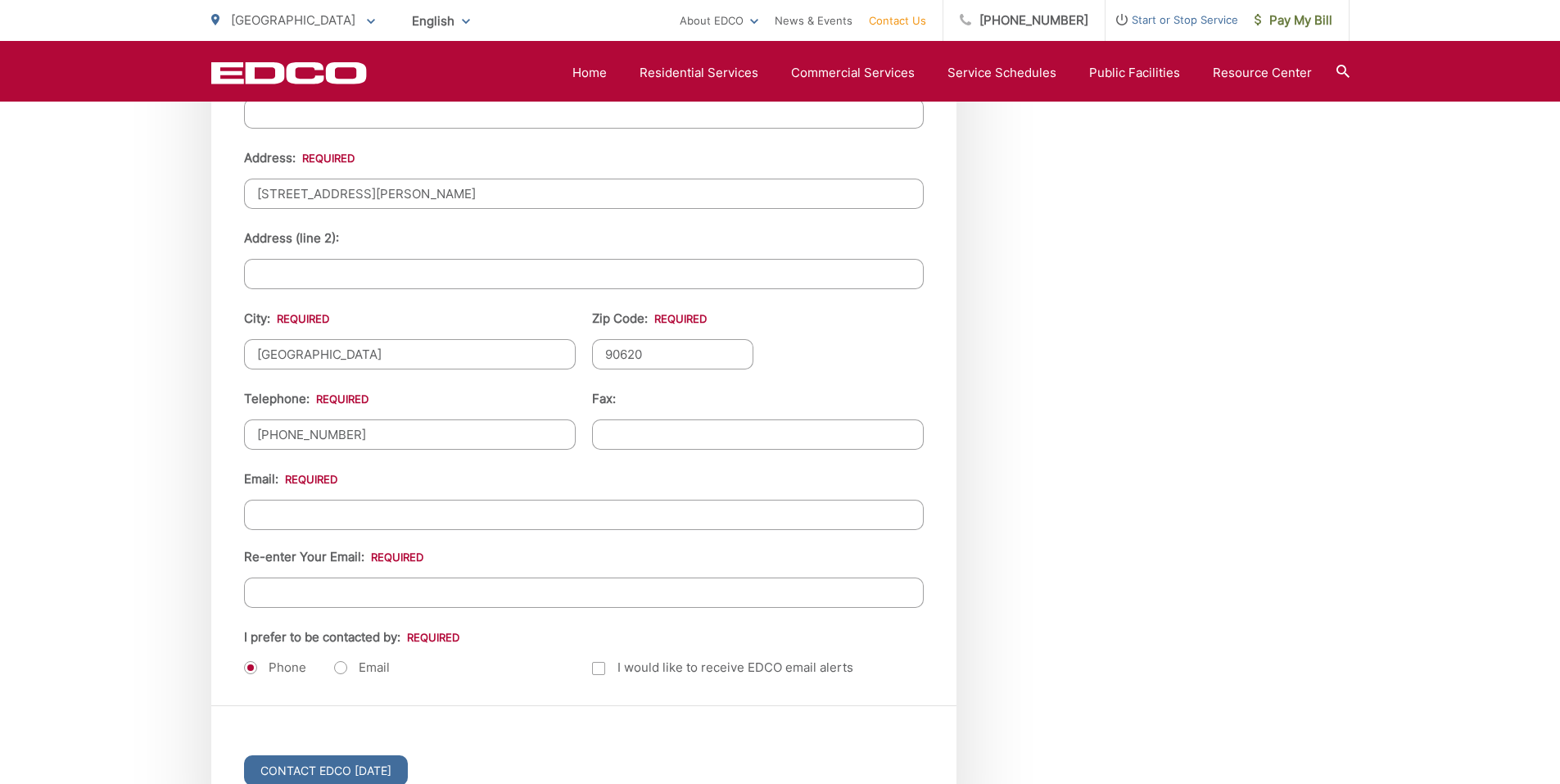
drag, startPoint x: 1149, startPoint y: 504, endPoint x: 1122, endPoint y: 503, distance: 27.1
click at [469, 518] on input "Email *" at bounding box center [584, 515] width 680 height 30
type input "shailendra3@yahoo.com"
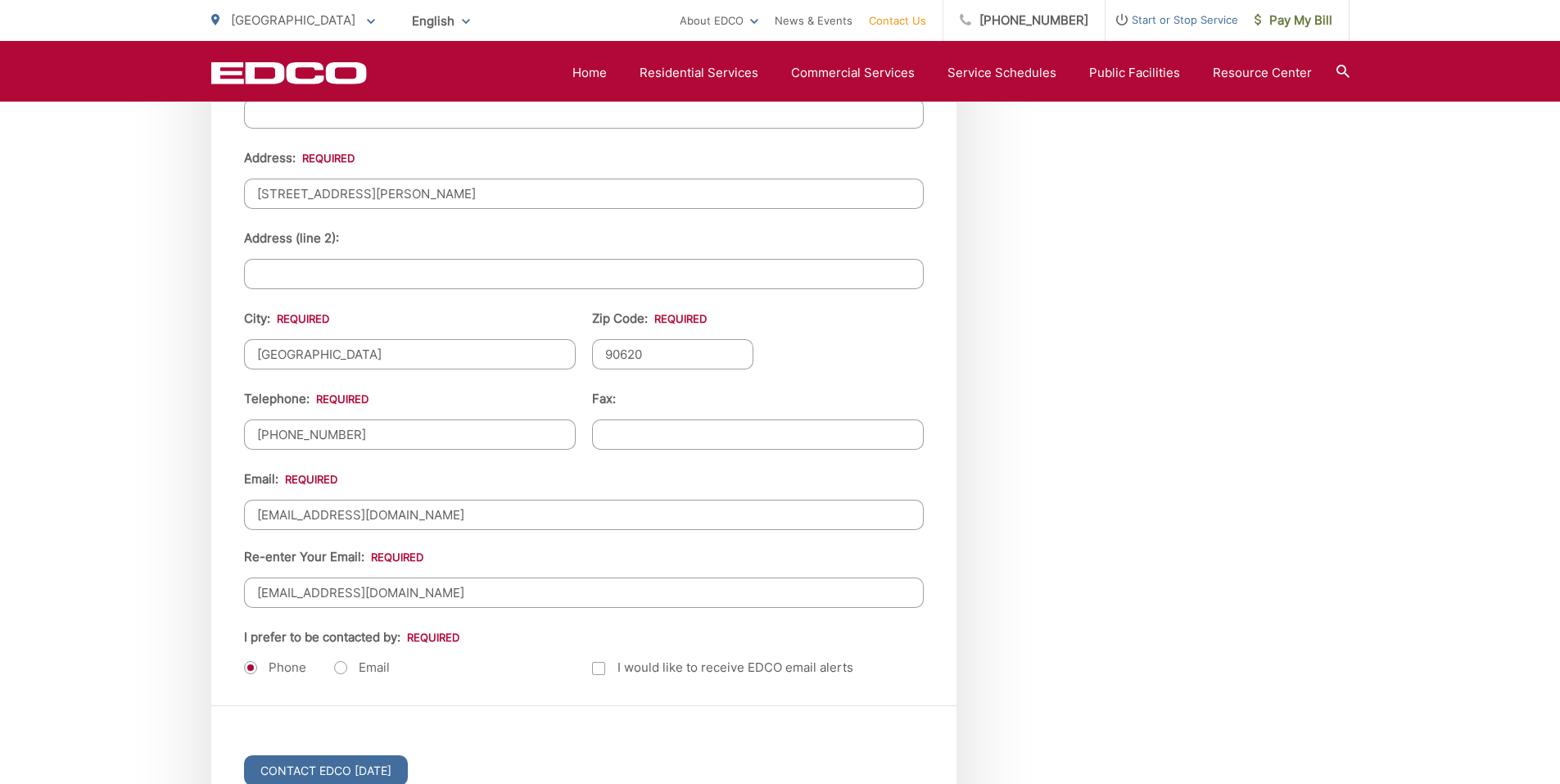
click at [504, 545] on div "Email: shailendra3@yahoo.com Re-enter Your Email: shailendra3@yahoo.com" at bounding box center [584, 538] width 680 height 138
click at [344, 667] on label "Email" at bounding box center [362, 667] width 56 height 16
radio input "true"
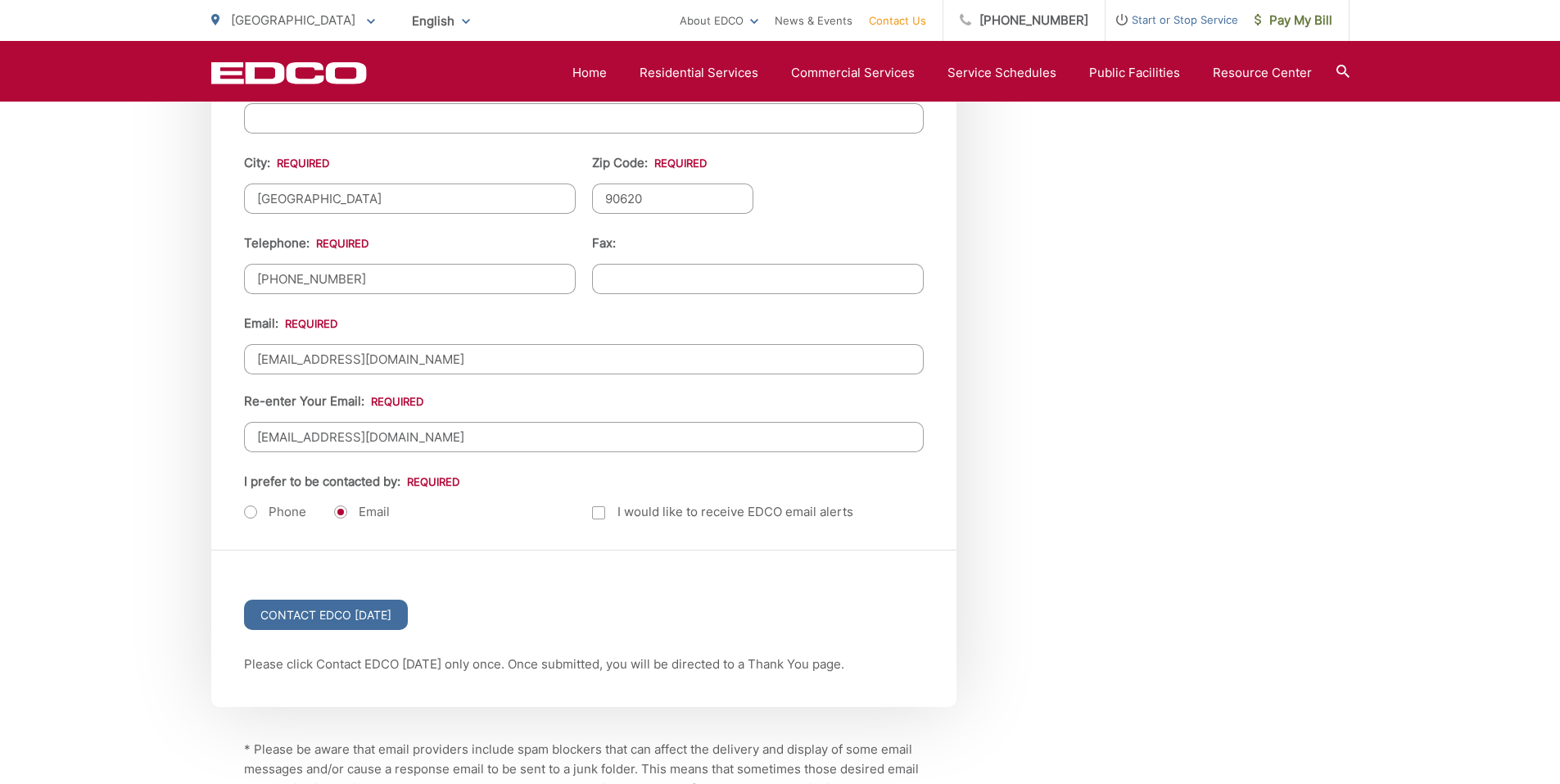
scroll to position [1923, 0]
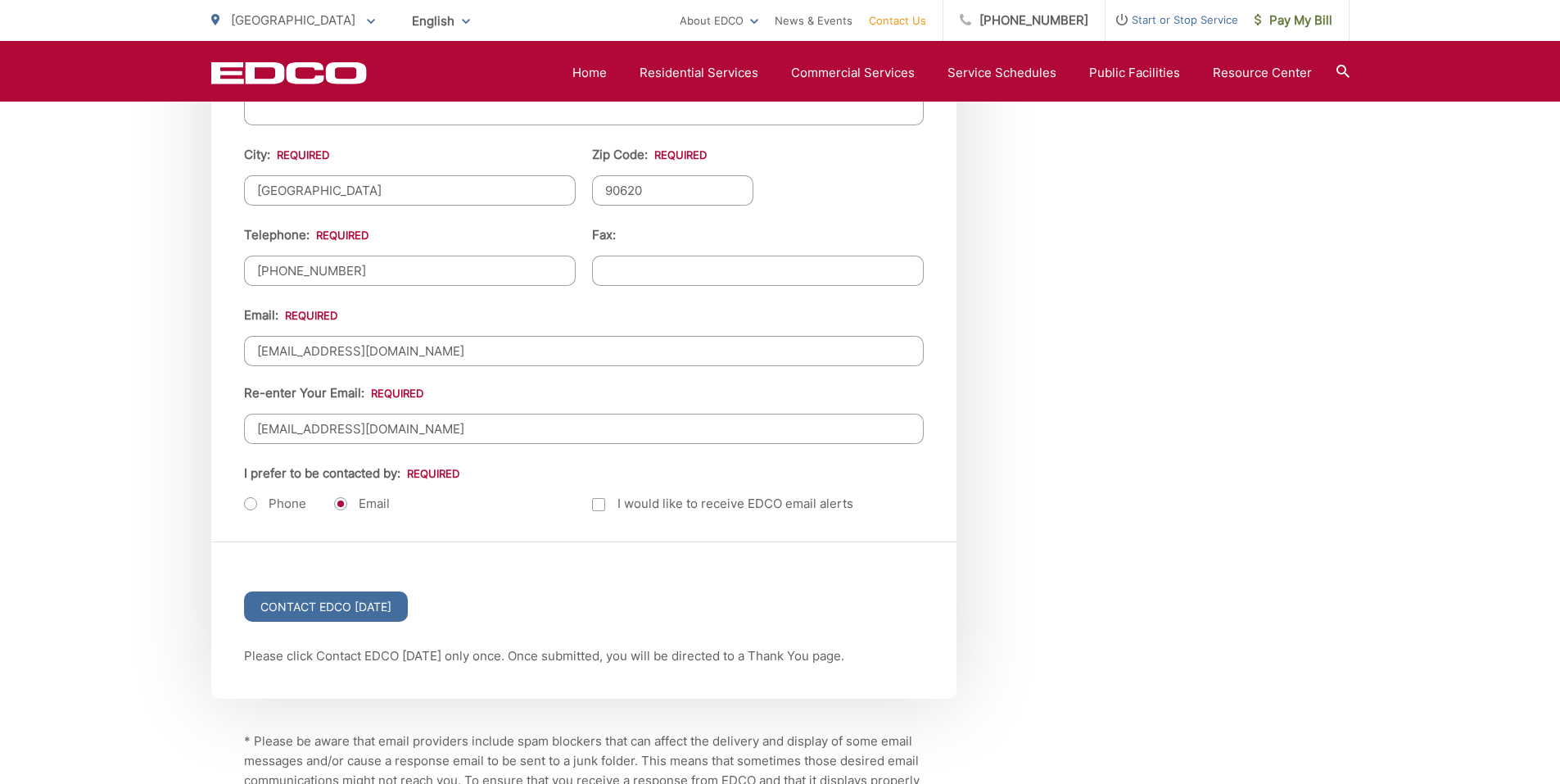
click at [596, 506] on div at bounding box center [598, 504] width 13 height 13
click at [0, 0] on input "Email Alerts" at bounding box center [0, 0] width 0 height 0
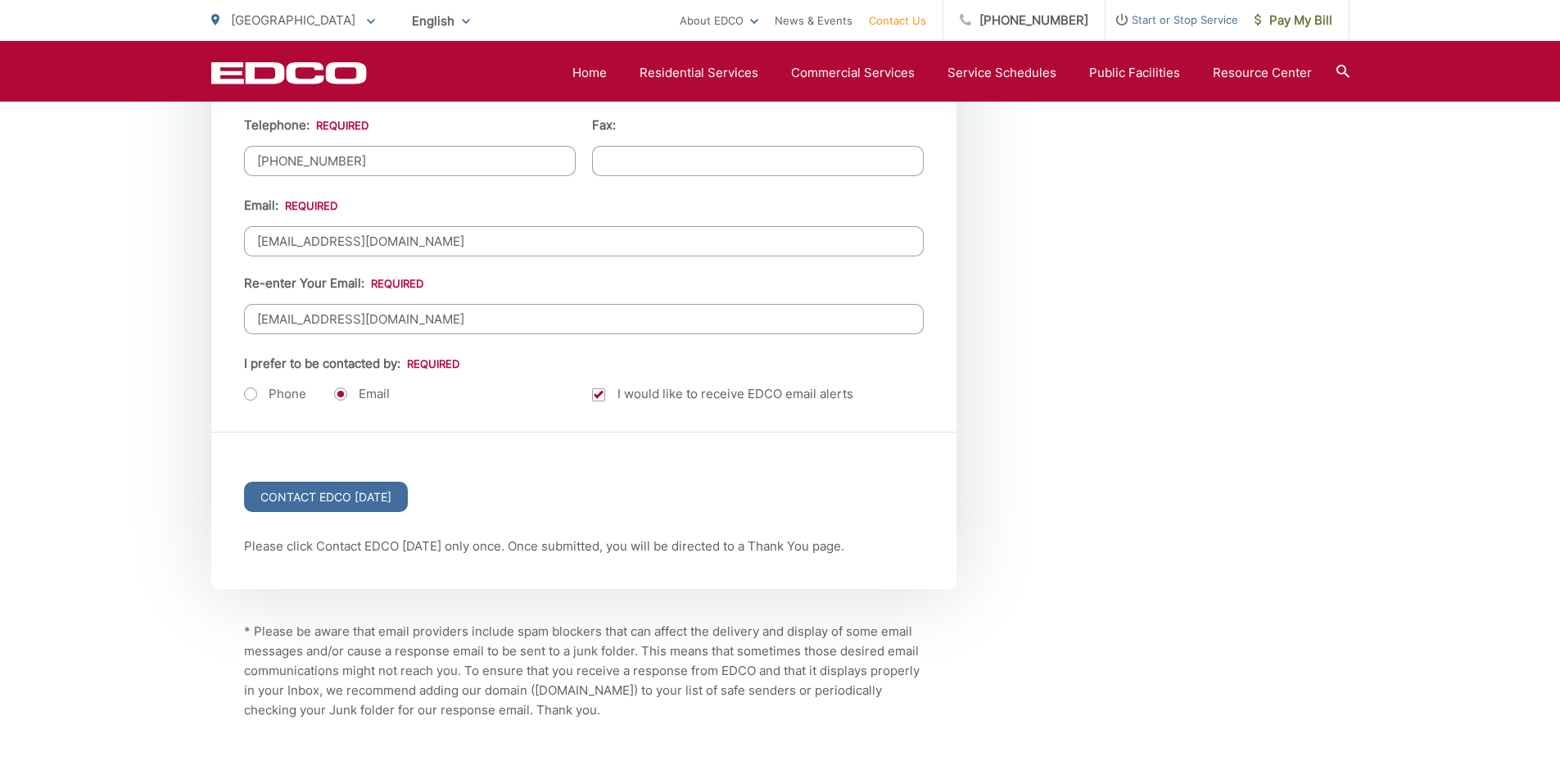
scroll to position [2168, 0]
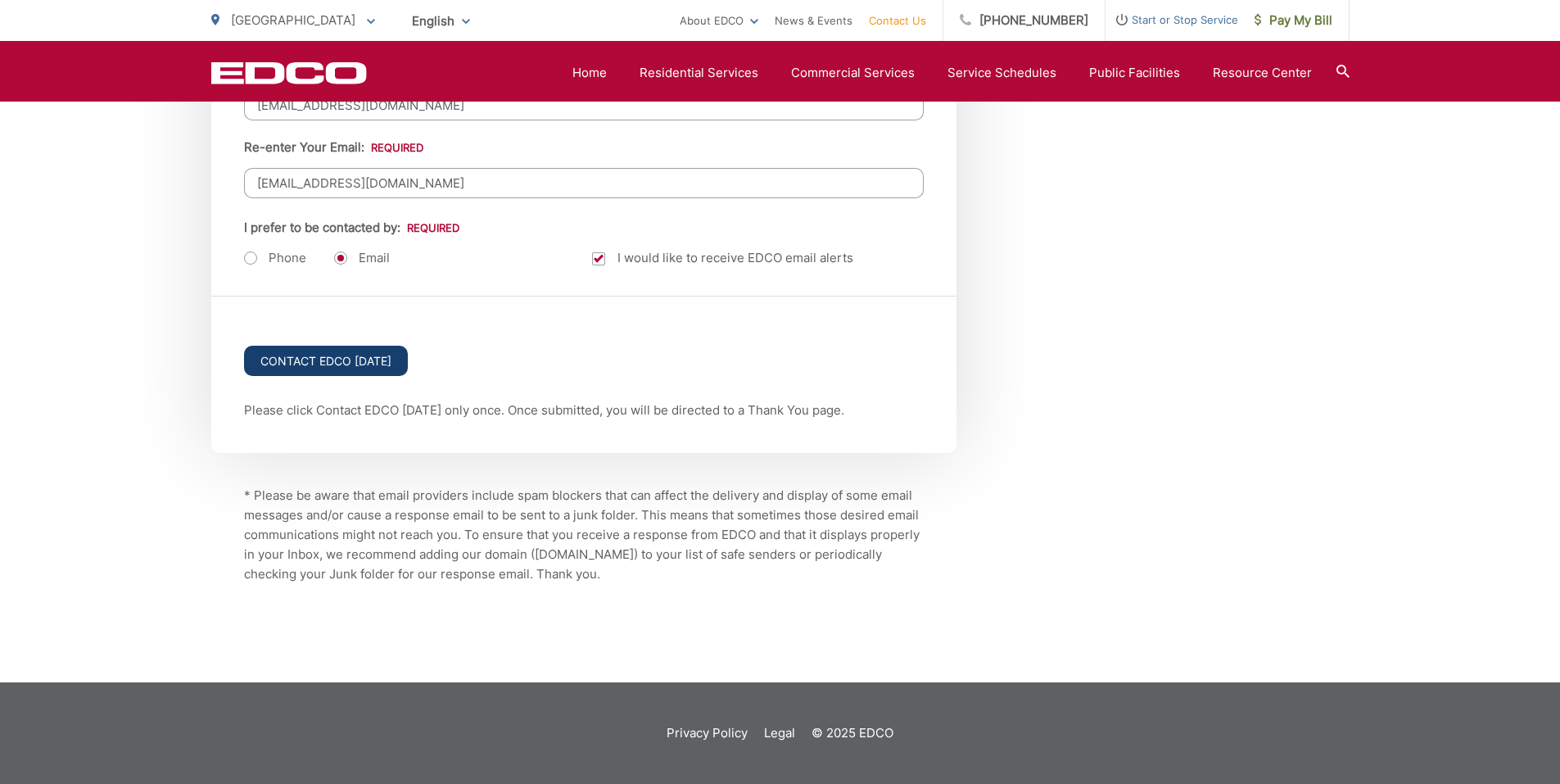
click at [313, 365] on input "Contact EDCO Today" at bounding box center [326, 361] width 164 height 30
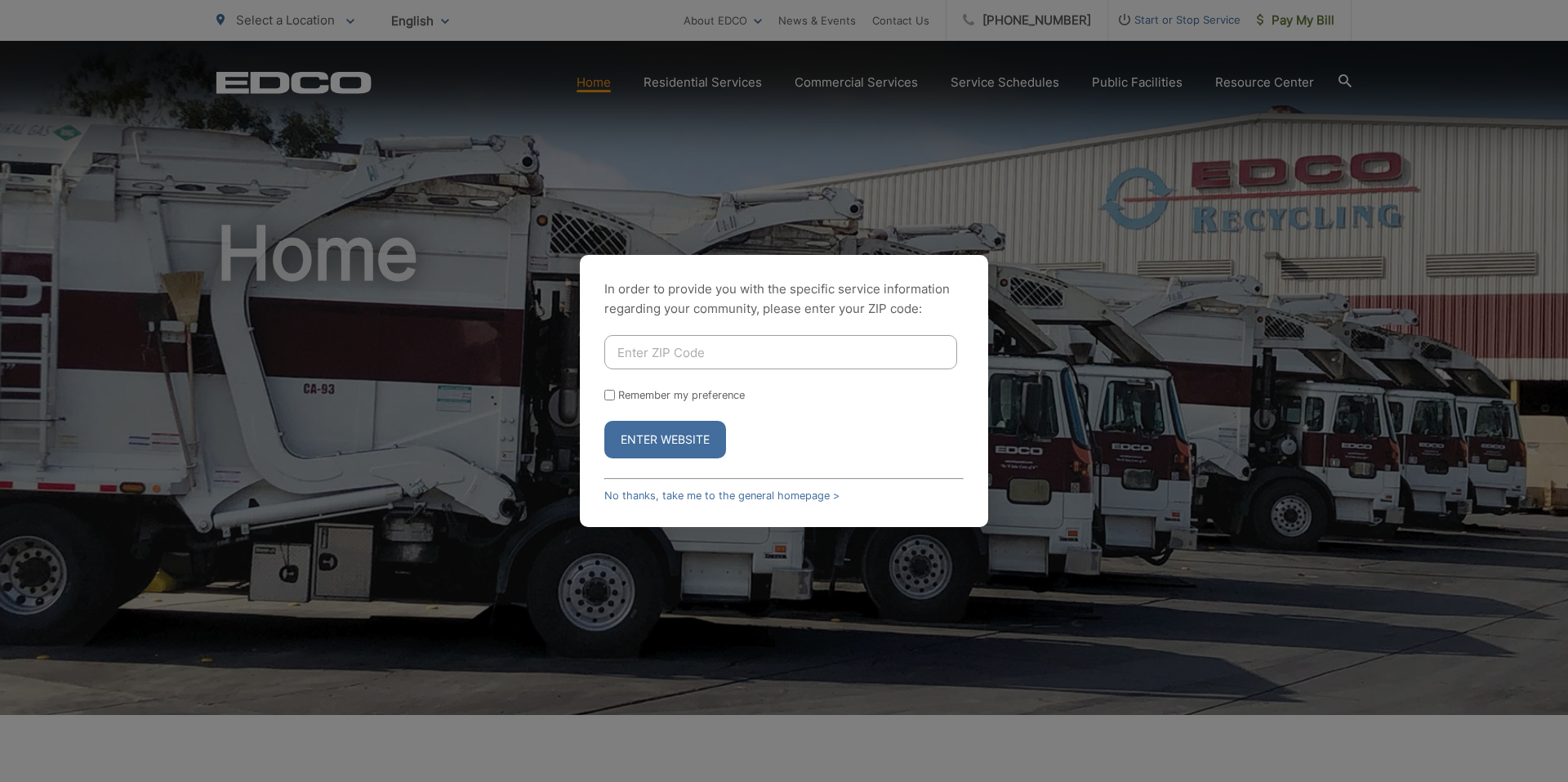
drag, startPoint x: 0, startPoint y: 0, endPoint x: 727, endPoint y: 336, distance: 800.9
click at [727, 334] on div "In order to provide you with the specific service information regarding your co…" at bounding box center [783, 390] width 408 height 272
click at [724, 357] on input "Enter ZIP Code" at bounding box center [781, 352] width 353 height 34
type input "90620"
click at [636, 432] on button "Enter Website" at bounding box center [665, 440] width 122 height 38
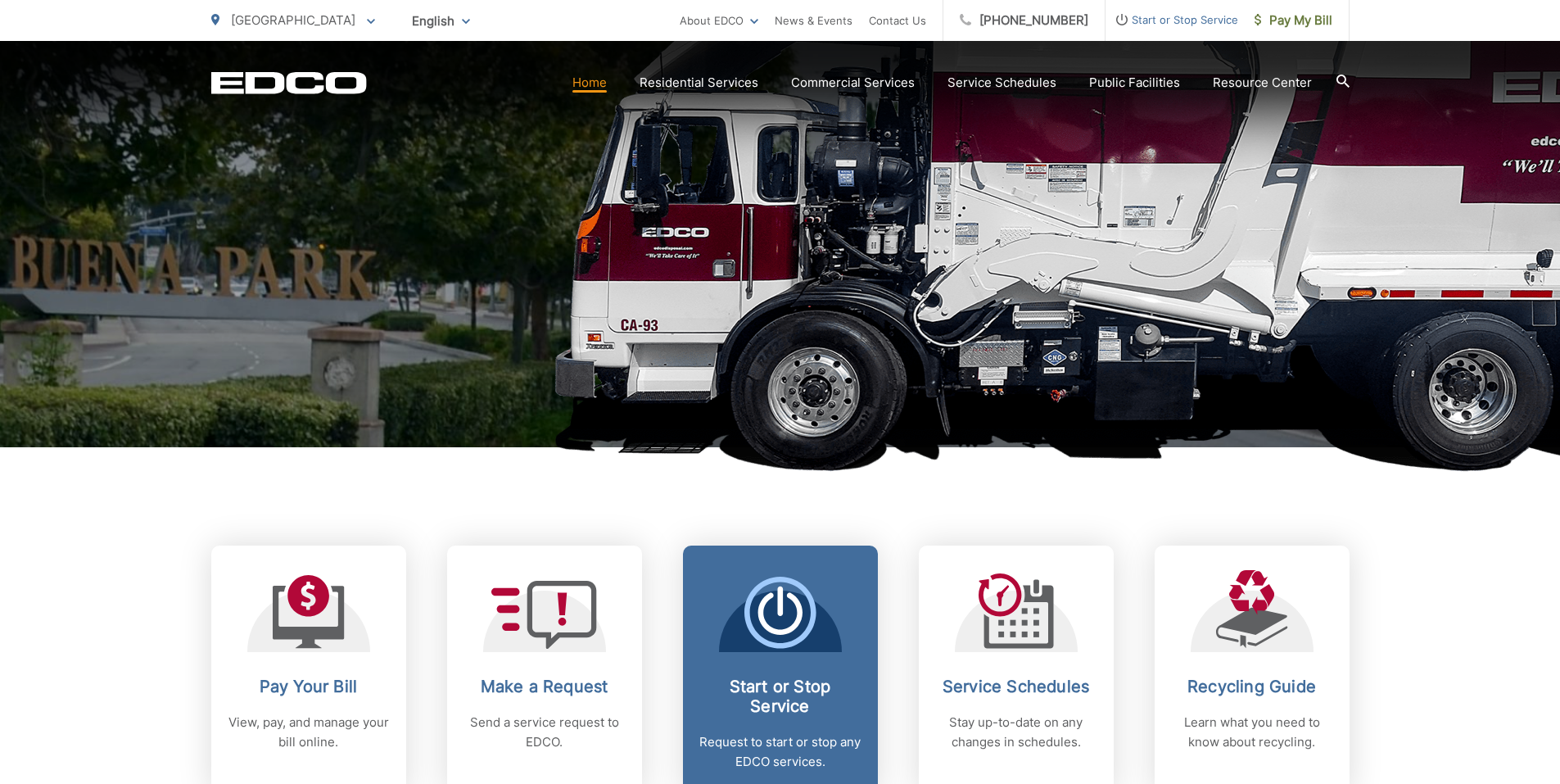
scroll to position [491, 0]
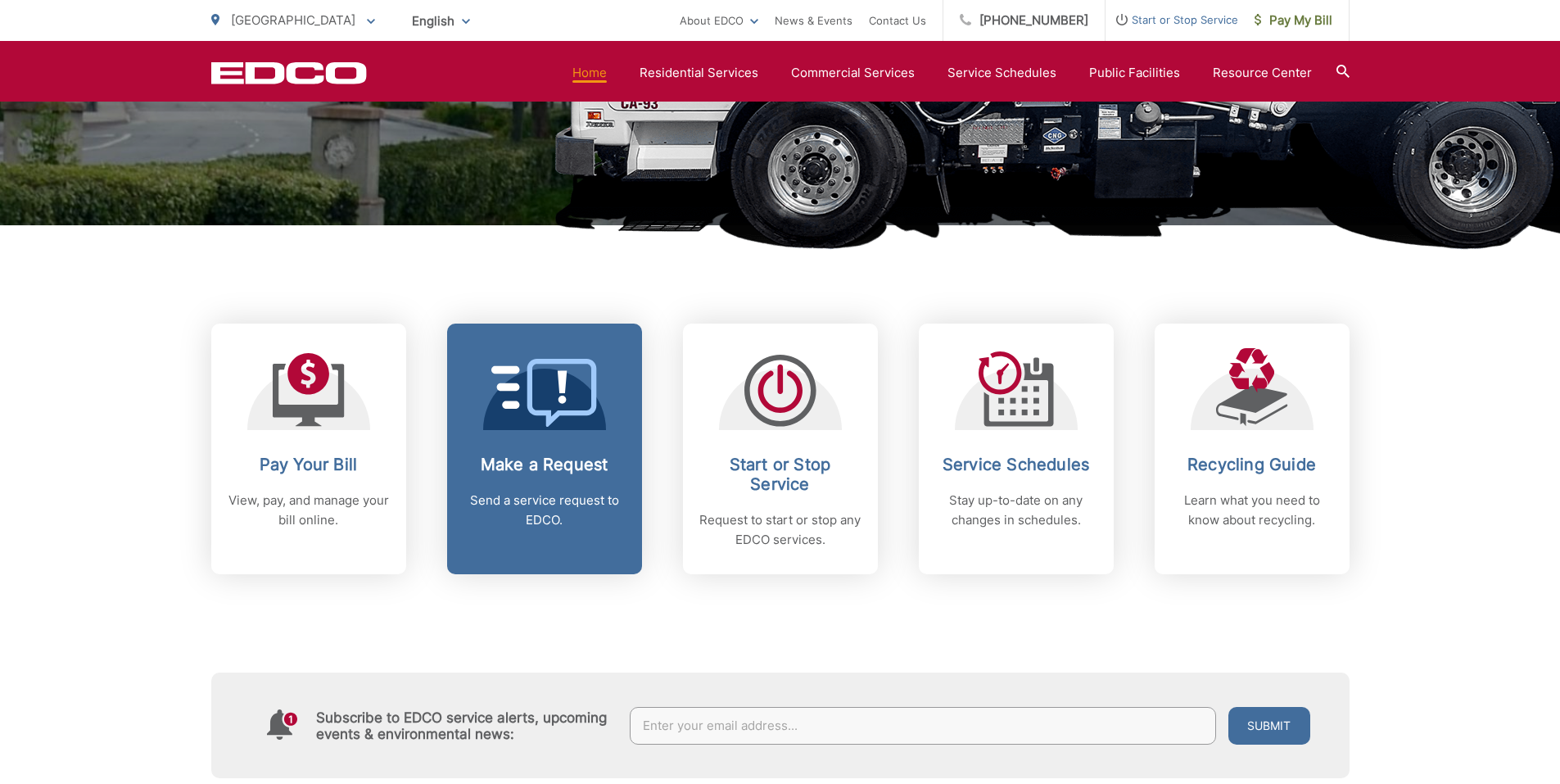
click at [576, 462] on h2 "Make a Request" at bounding box center [544, 464] width 162 height 20
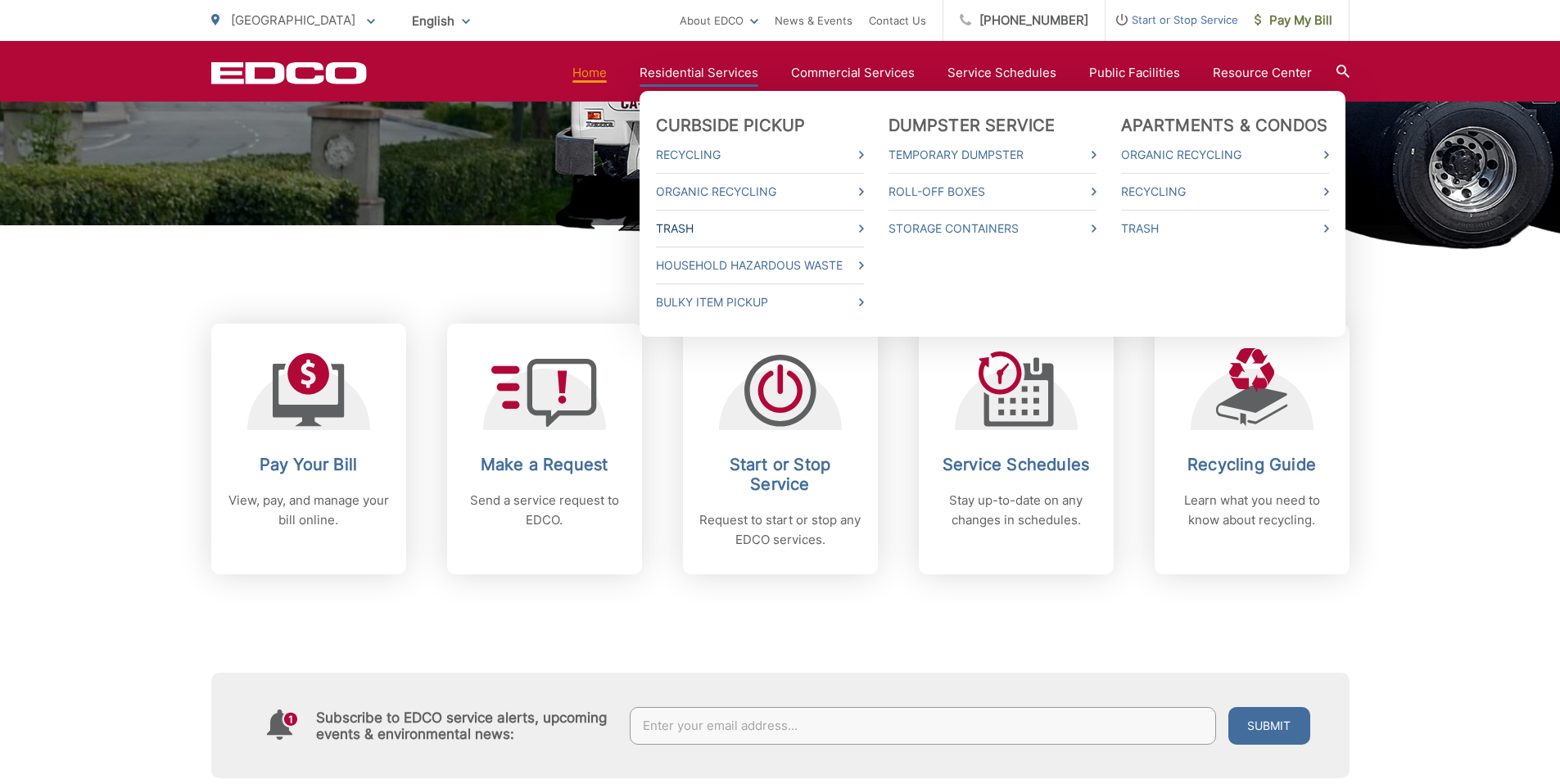
click at [707, 222] on link "Trash" at bounding box center [760, 229] width 208 height 20
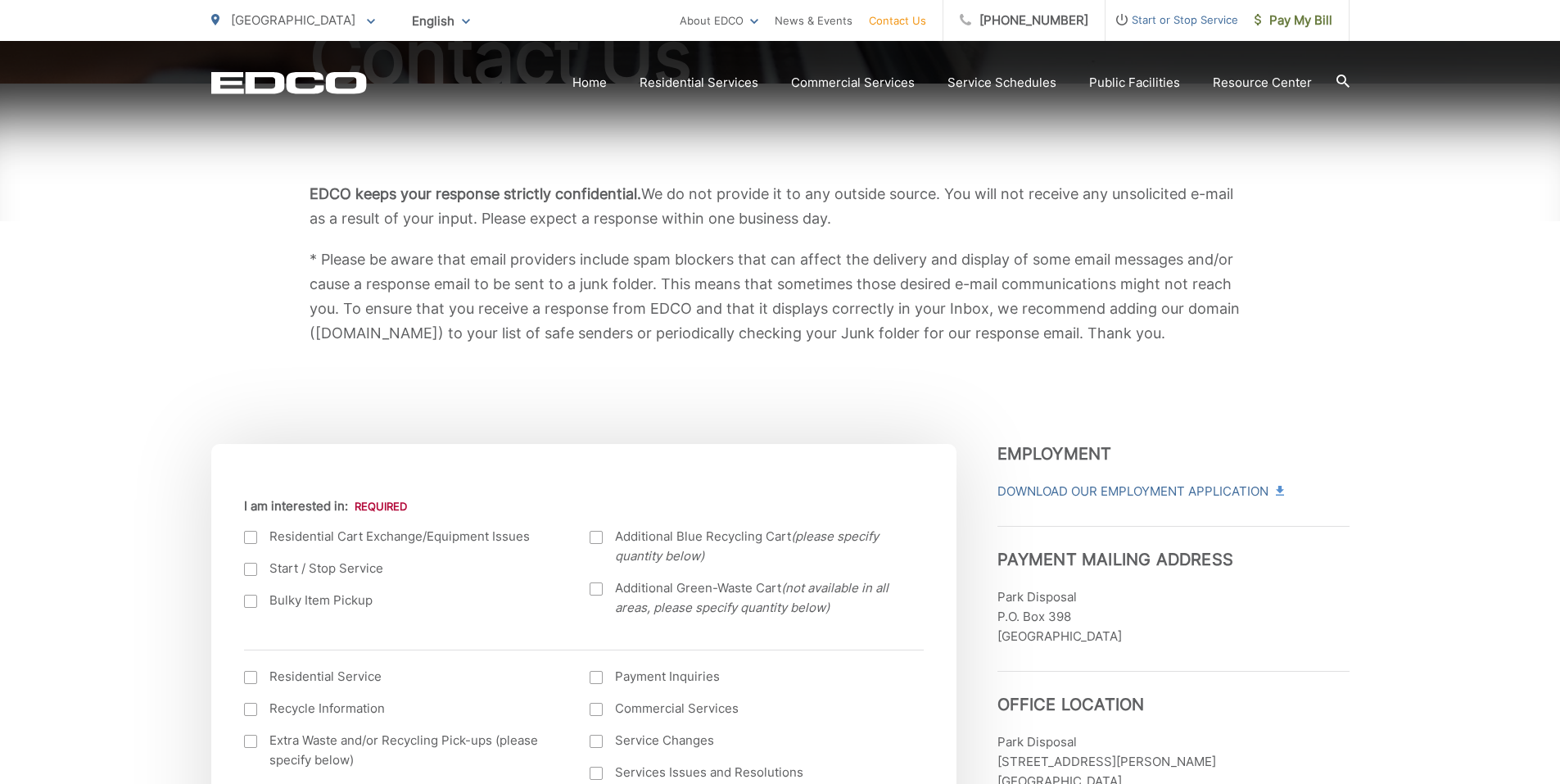
scroll to position [246, 0]
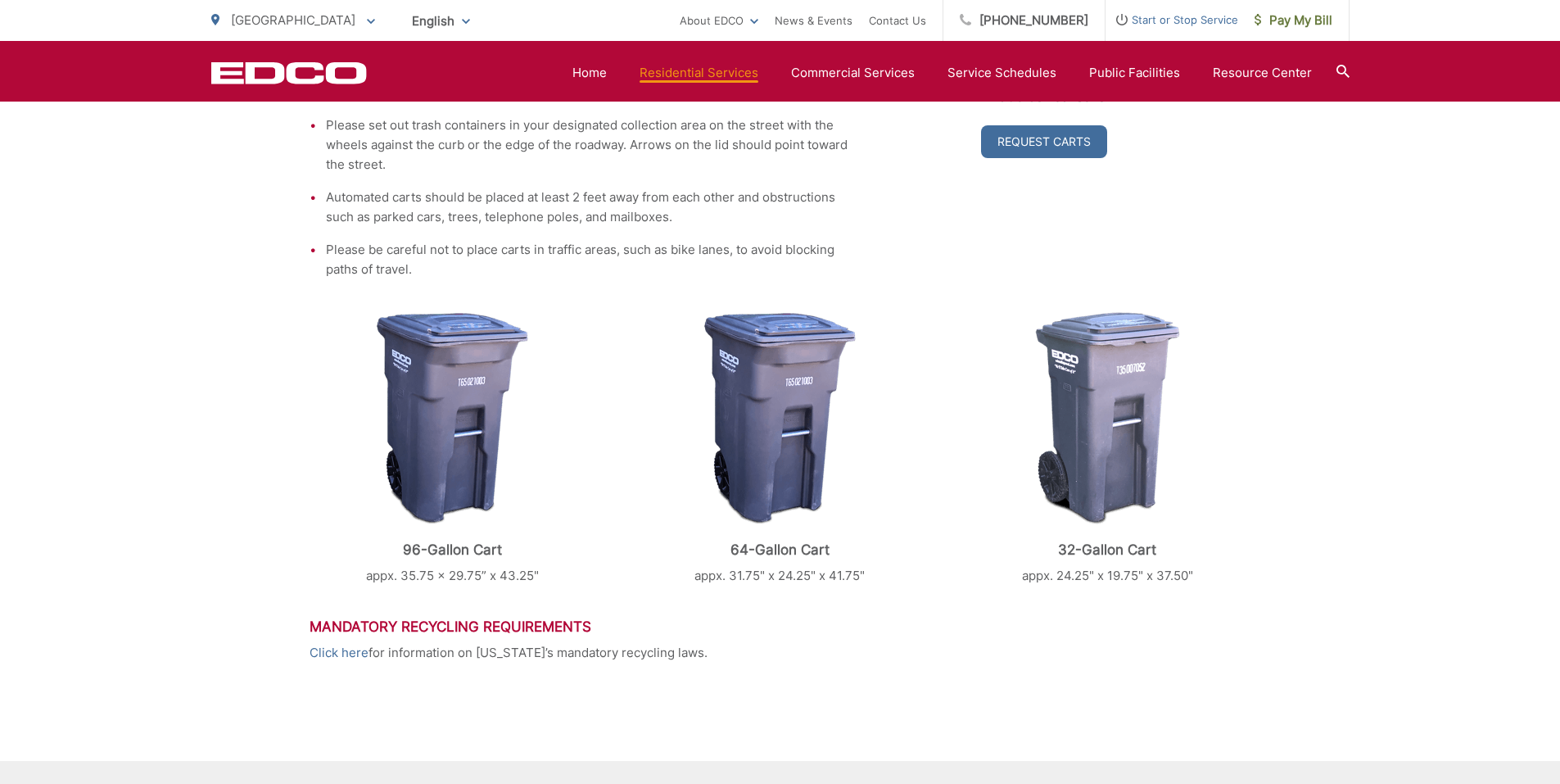
scroll to position [473, 0]
